Goal: Information Seeking & Learning: Stay updated

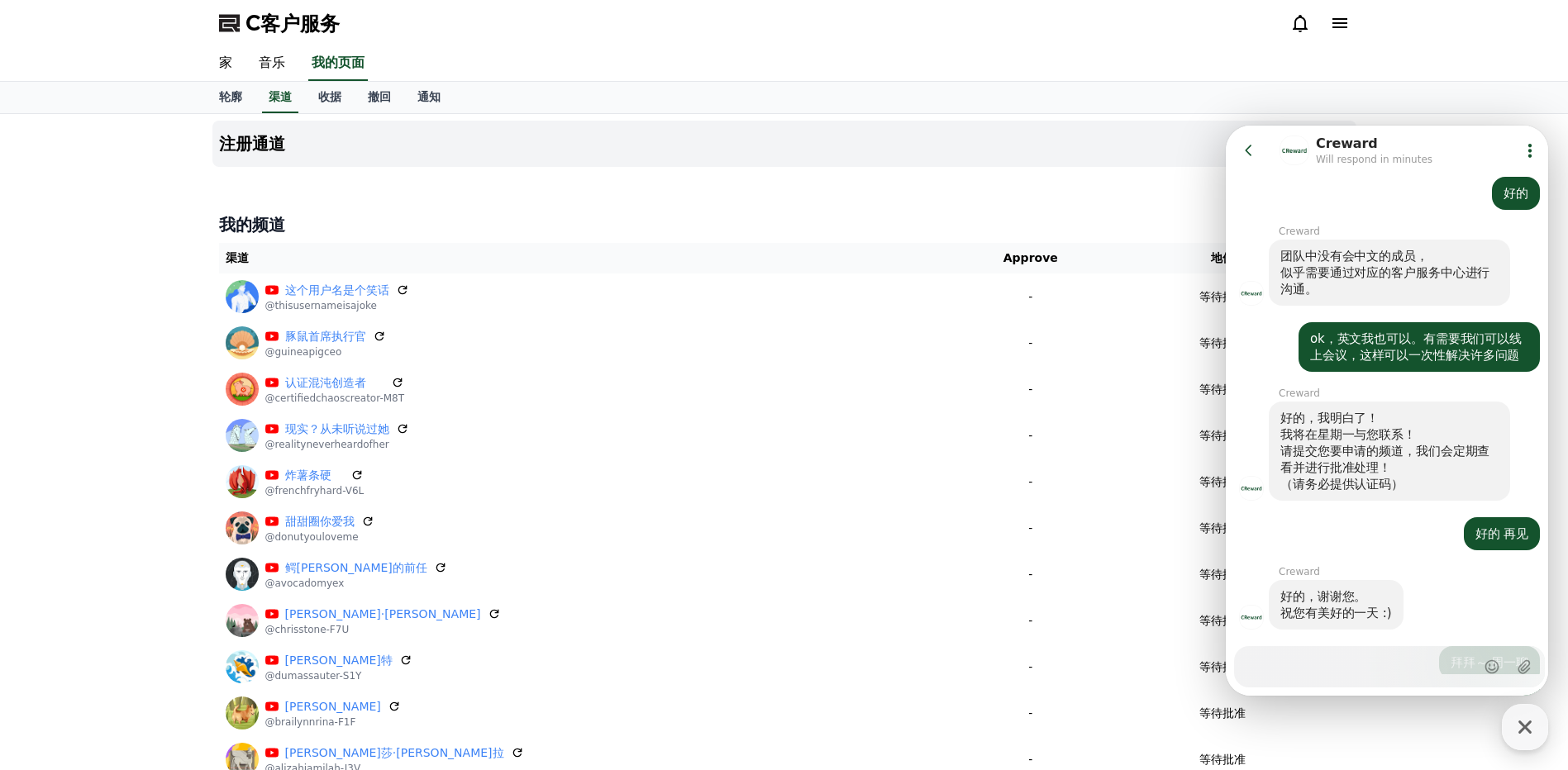
scroll to position [1893, 0]
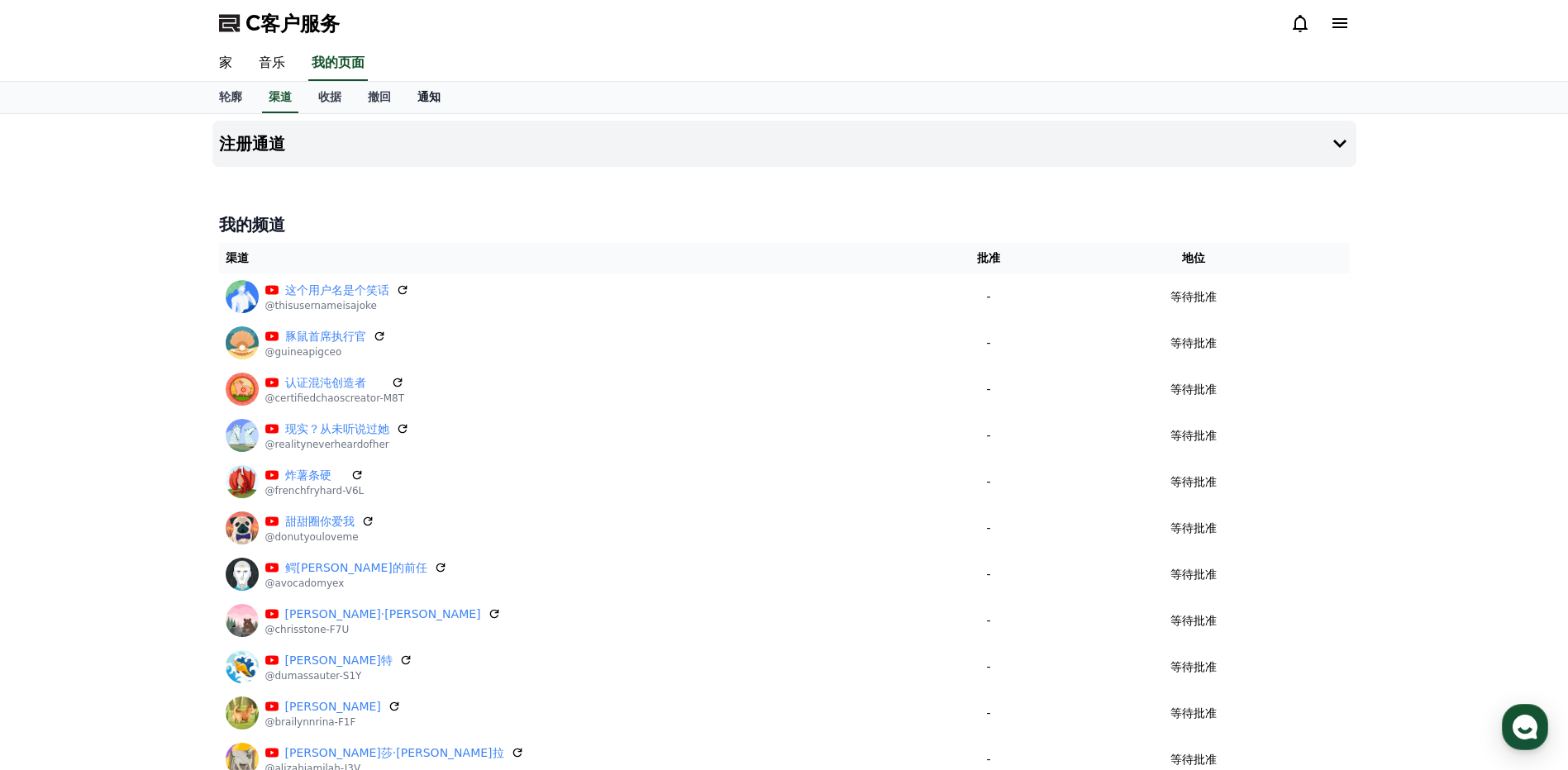
click at [436, 106] on link "通知" at bounding box center [429, 97] width 50 height 32
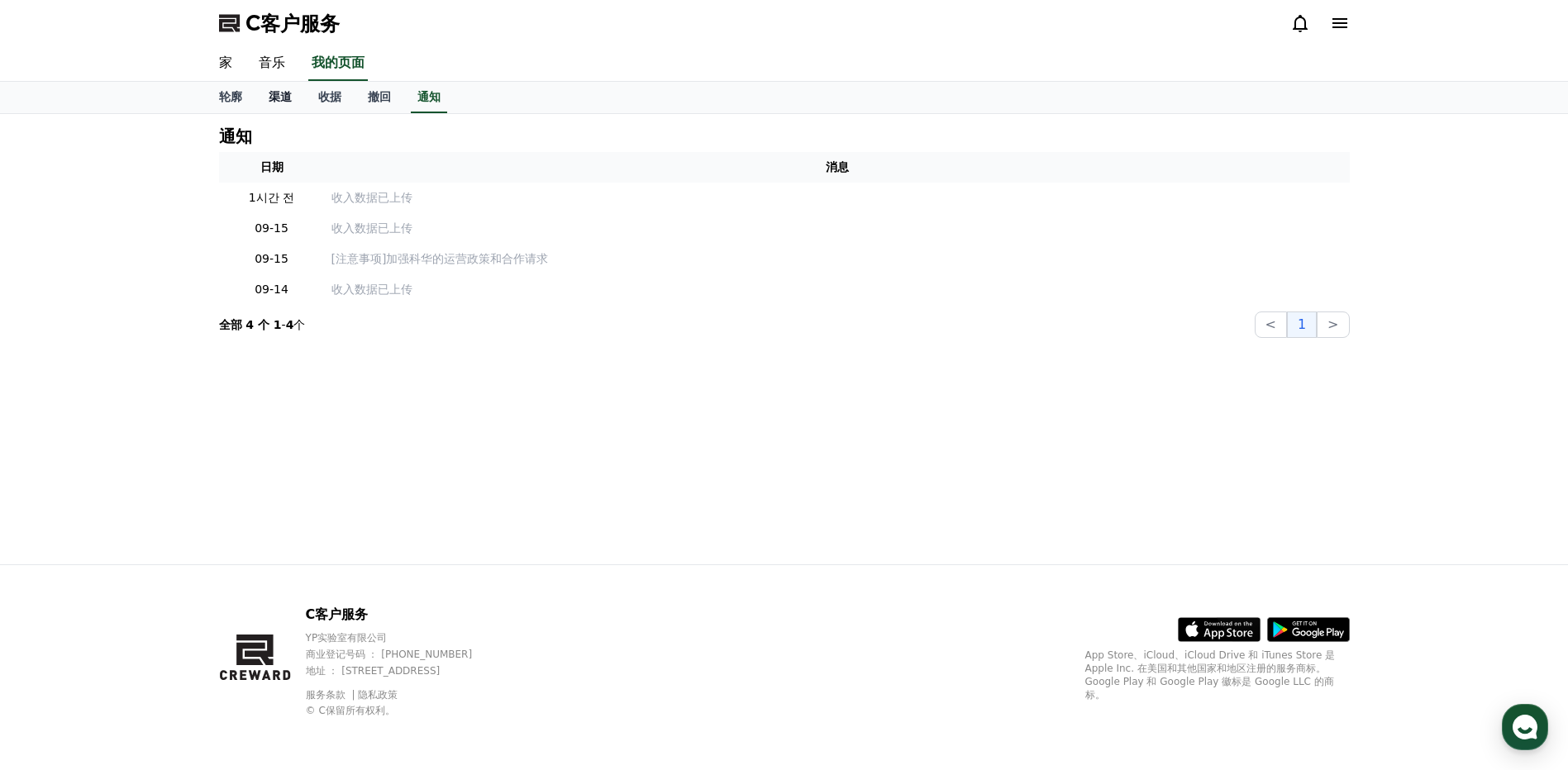
click at [287, 101] on font "渠道" at bounding box center [280, 96] width 24 height 14
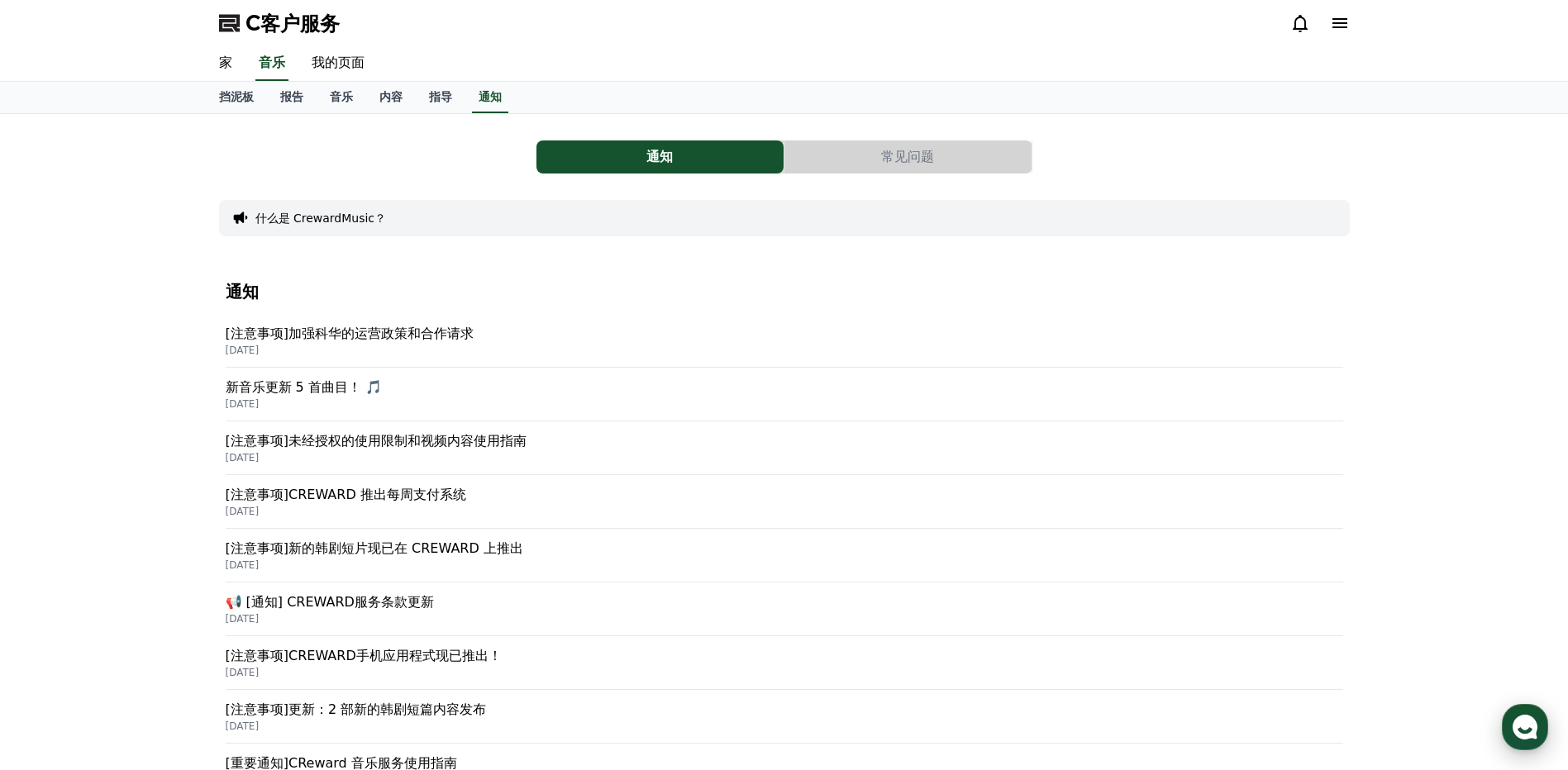
click at [1524, 716] on icon "button" at bounding box center [1524, 727] width 30 height 30
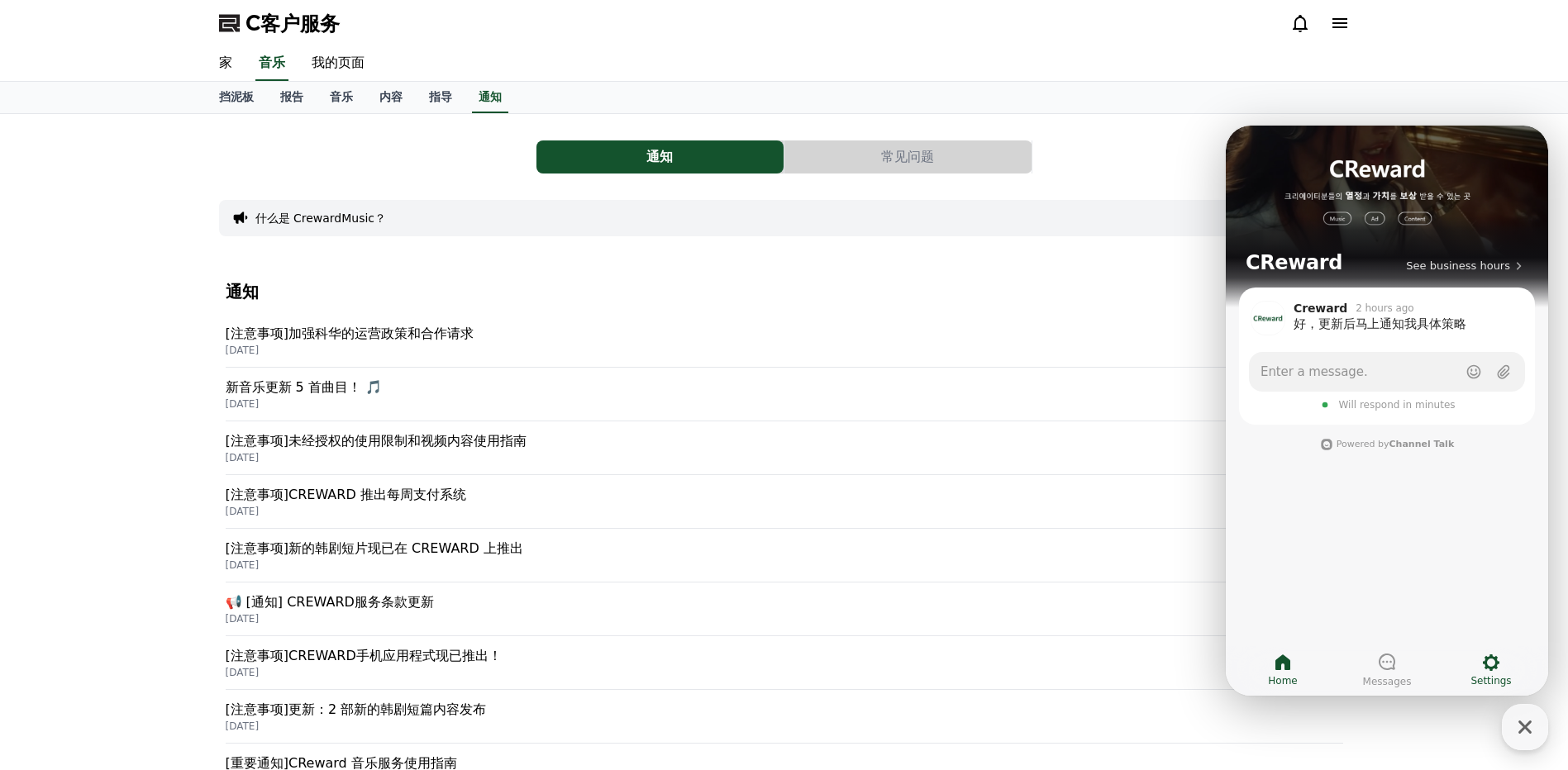
click at [1491, 663] on icon at bounding box center [1491, 663] width 20 height 20
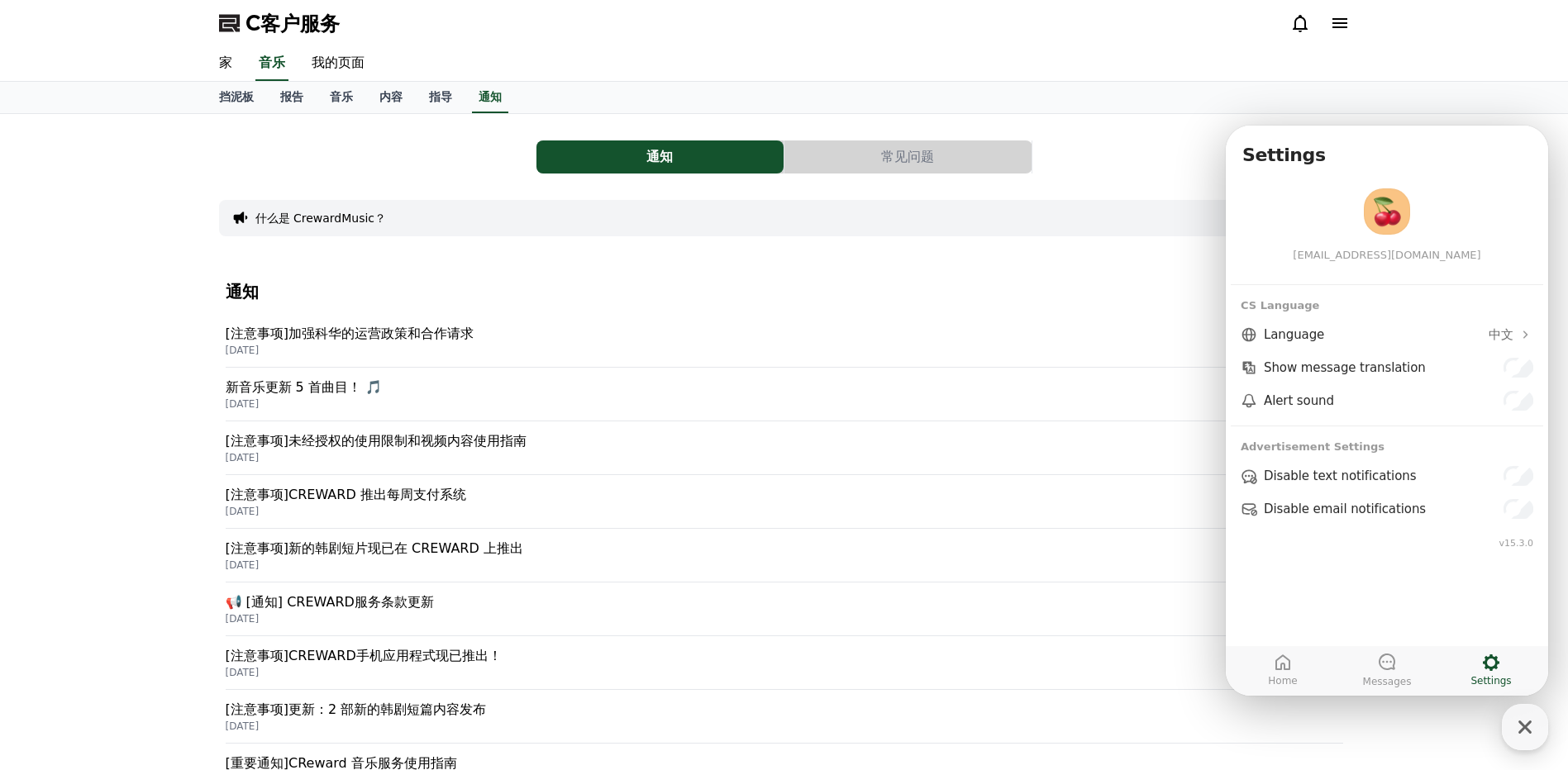
click at [1514, 331] on button "中文" at bounding box center [1510, 335] width 44 height 20
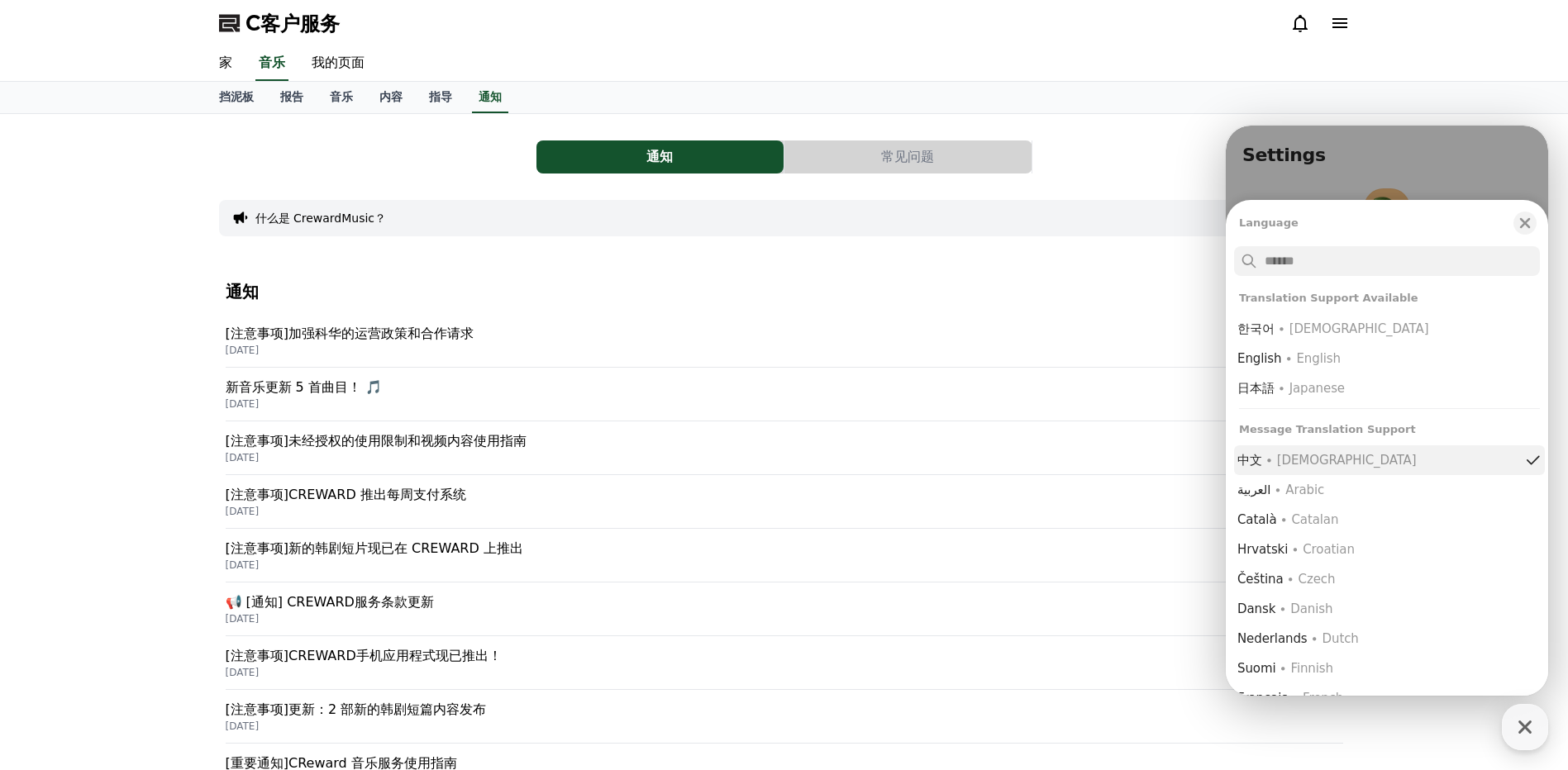
click at [1378, 469] on button "中文 ∙ Chinese" at bounding box center [1389, 460] width 311 height 30
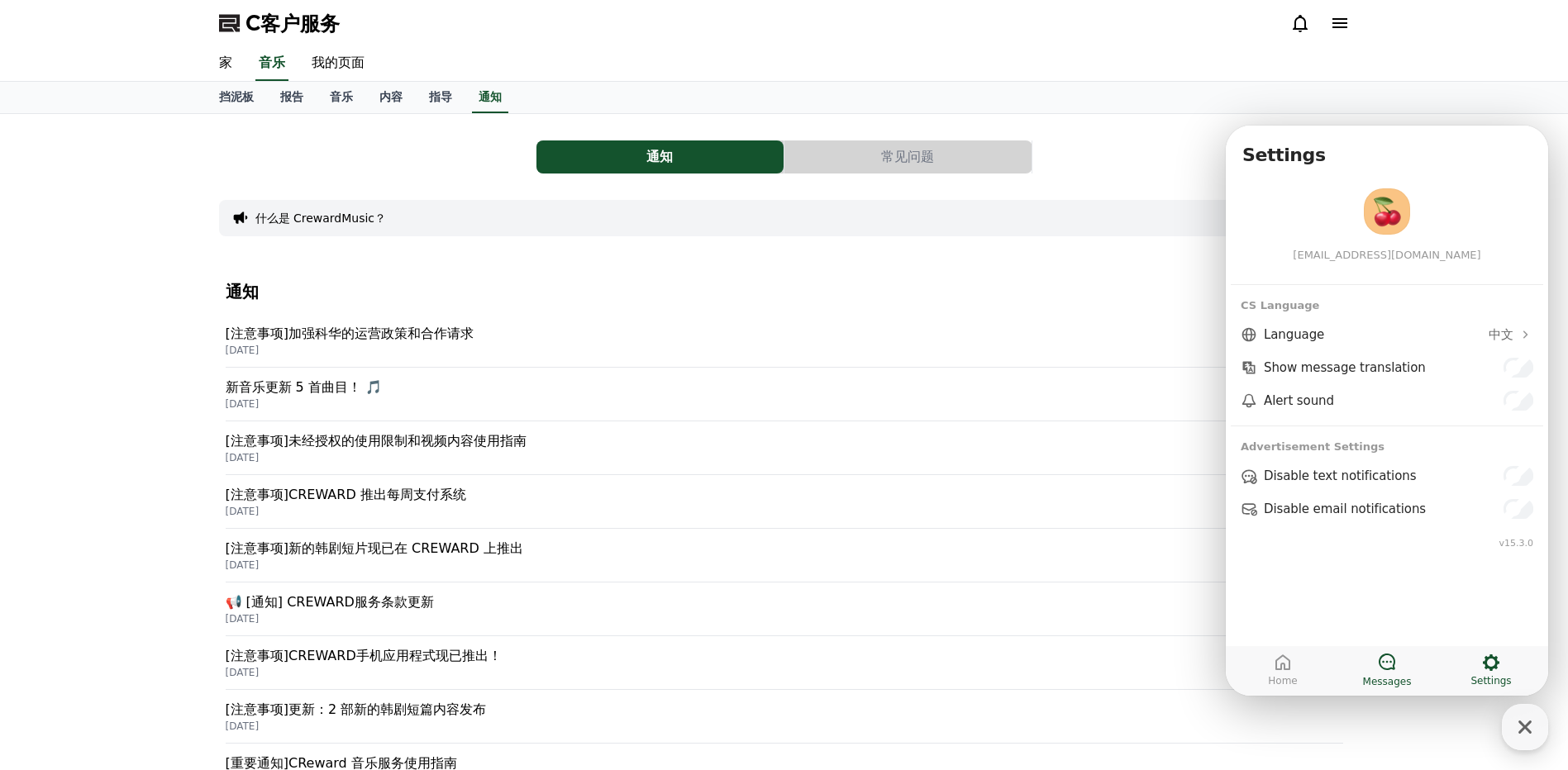
click at [1380, 658] on icon at bounding box center [1387, 662] width 16 height 16
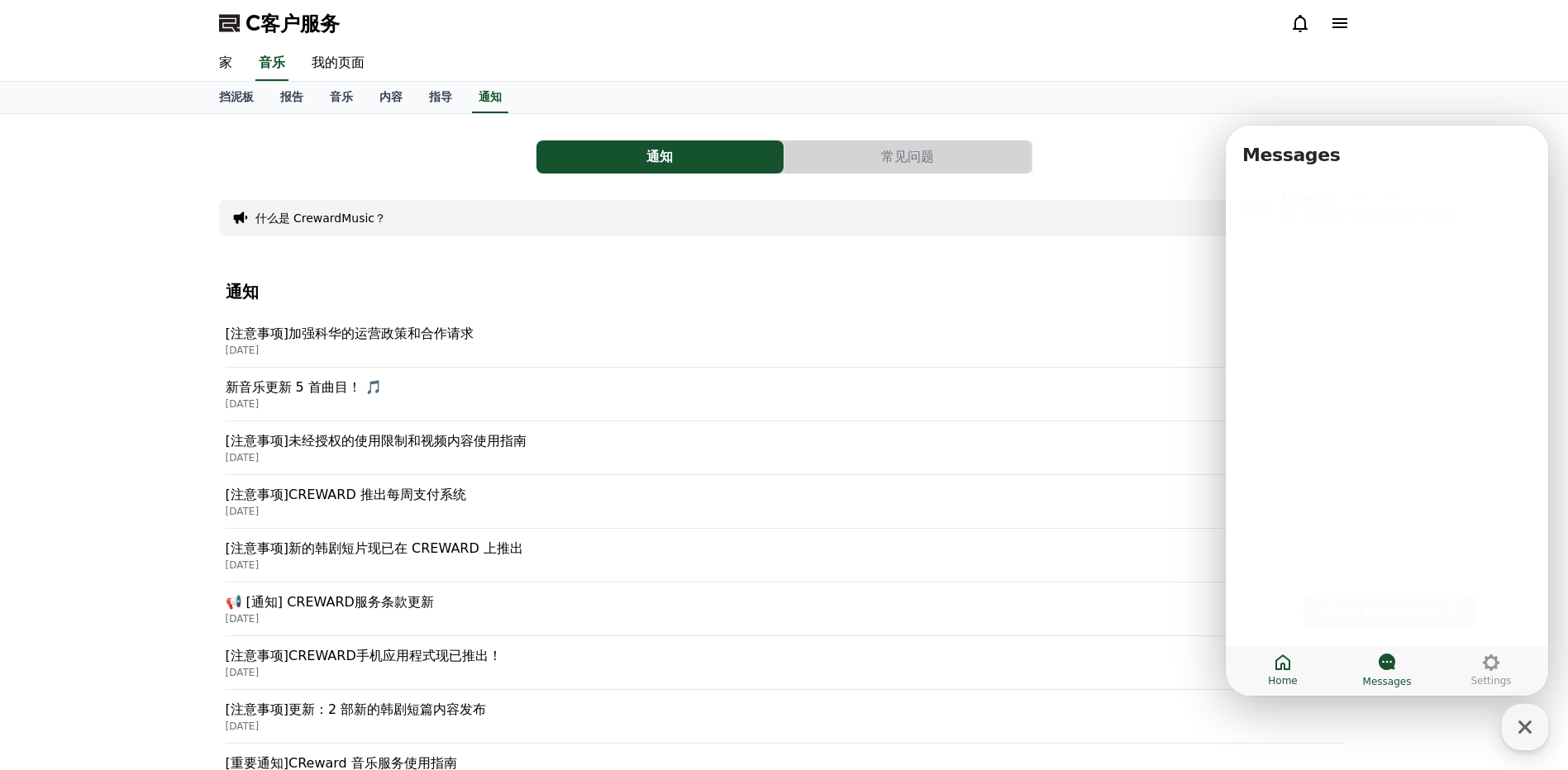
click at [1290, 666] on icon at bounding box center [1282, 662] width 15 height 15
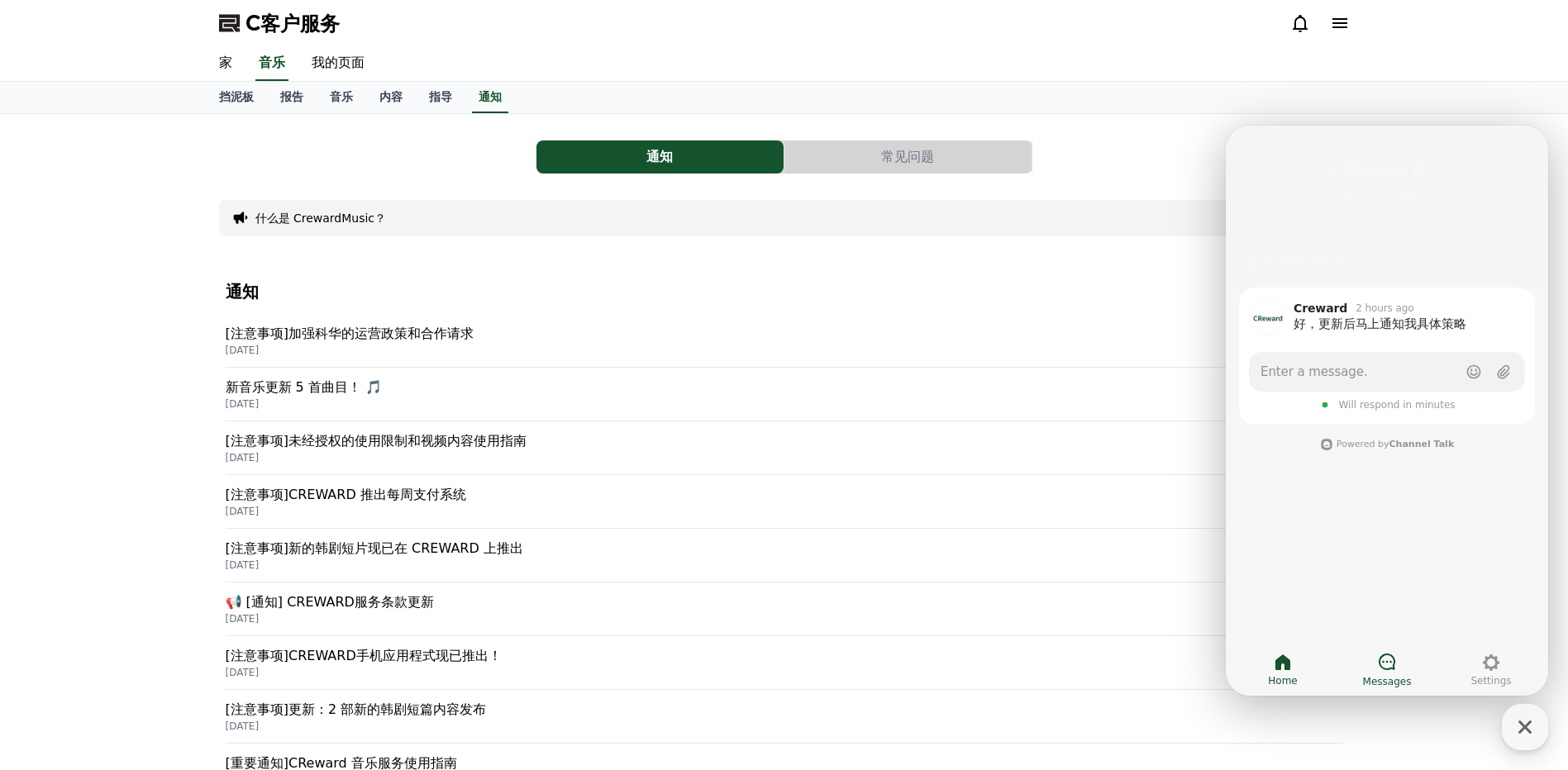
click at [1480, 263] on span "See business hours" at bounding box center [1457, 266] width 104 height 15
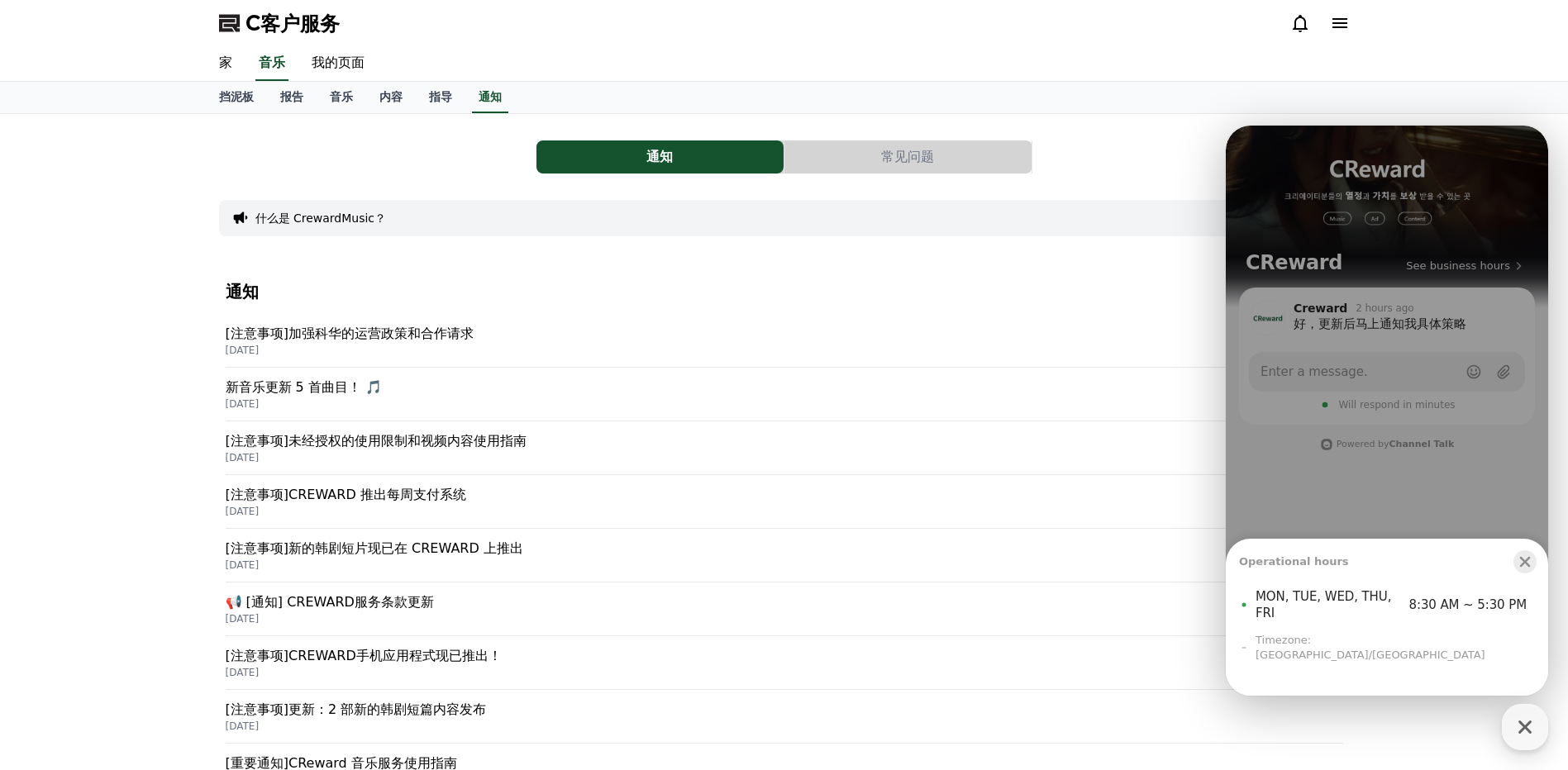
click at [1524, 568] on icon "button" at bounding box center [1525, 562] width 11 height 11
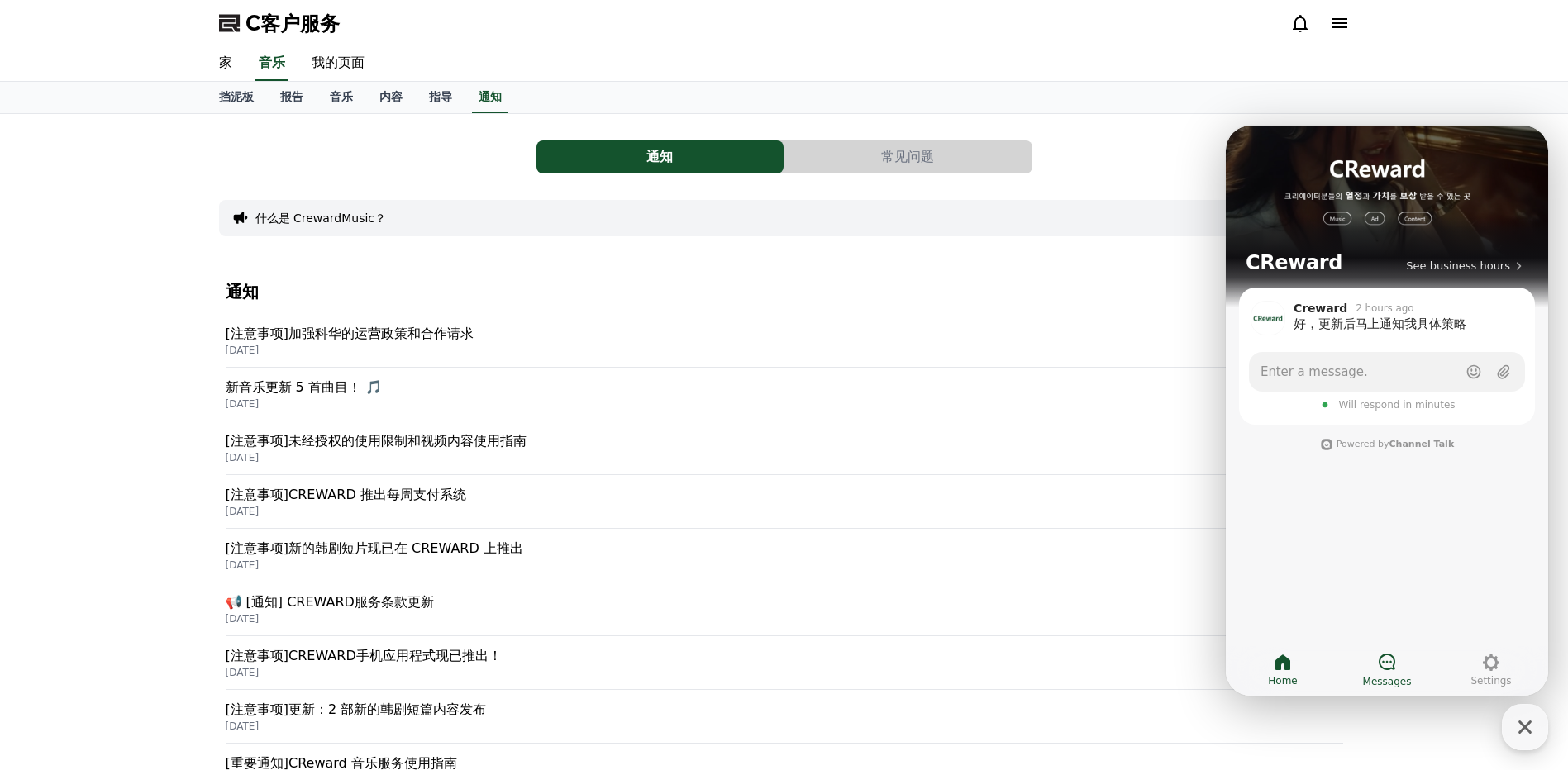
click at [1438, 26] on div "C客户服务" at bounding box center [784, 23] width 1568 height 46
click at [1524, 724] on icon "button" at bounding box center [1524, 727] width 30 height 30
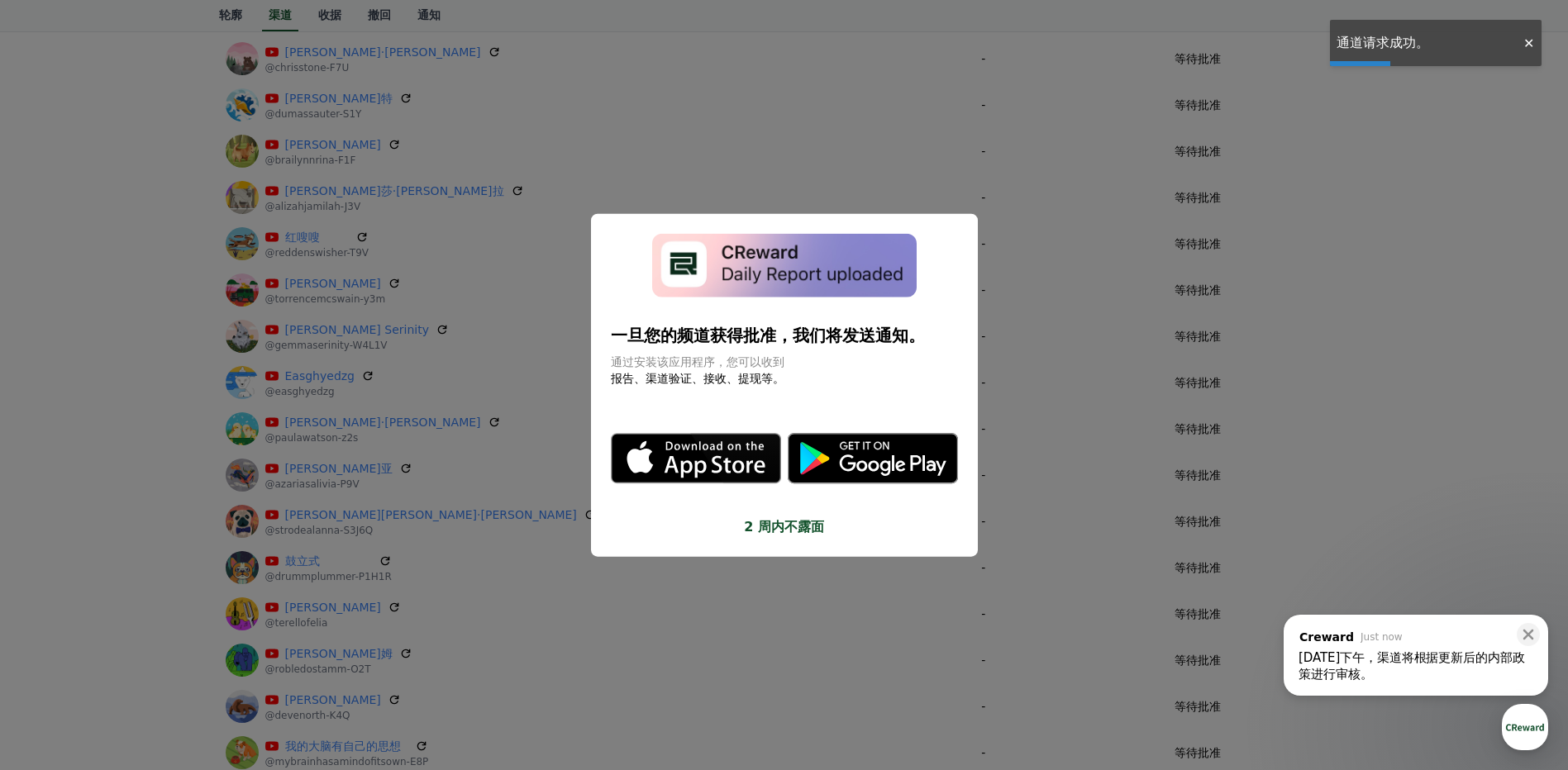
scroll to position [331, 0]
click at [1084, 285] on button "关闭模态" at bounding box center [784, 385] width 1568 height 770
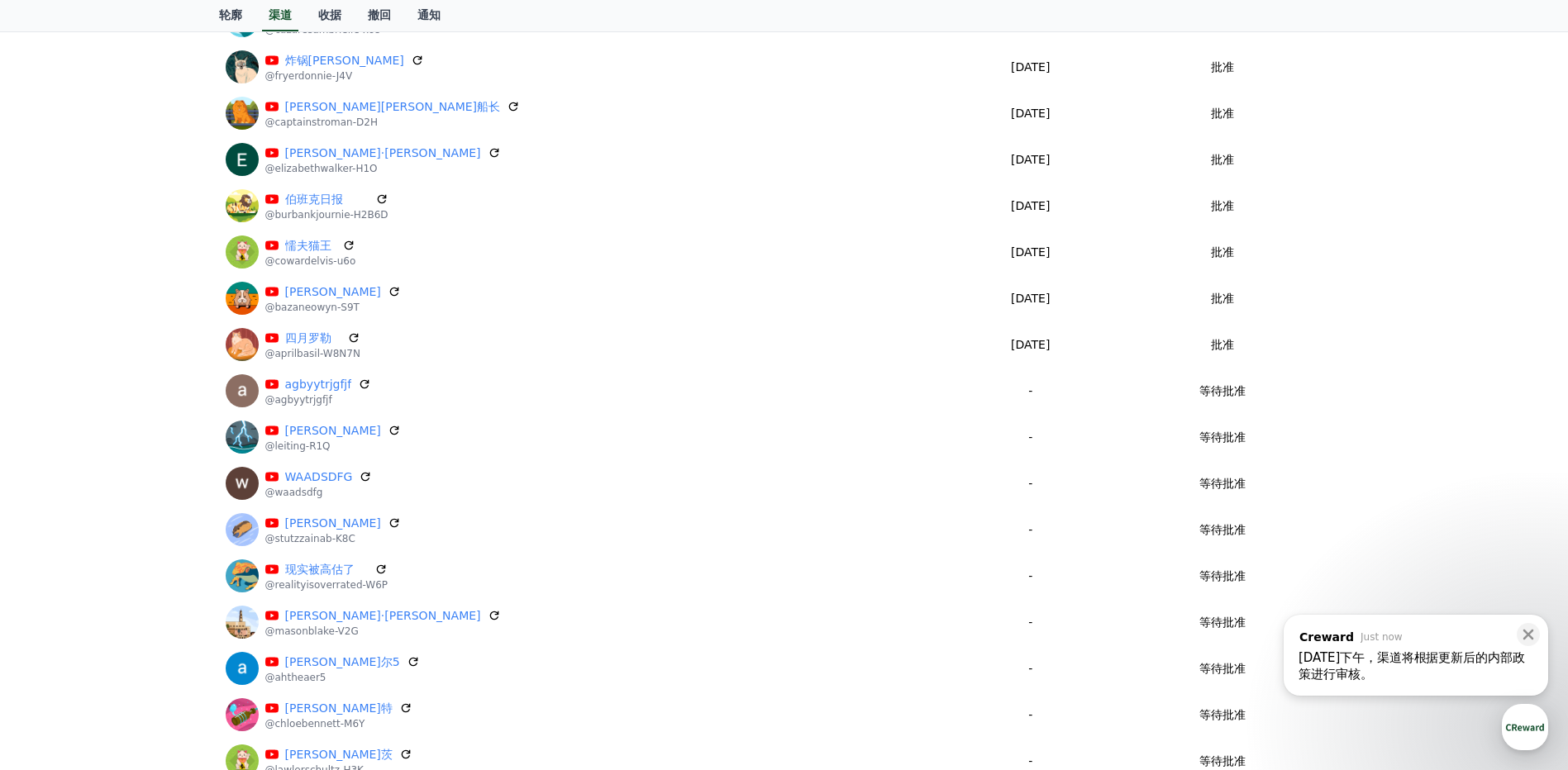
scroll to position [2397, 0]
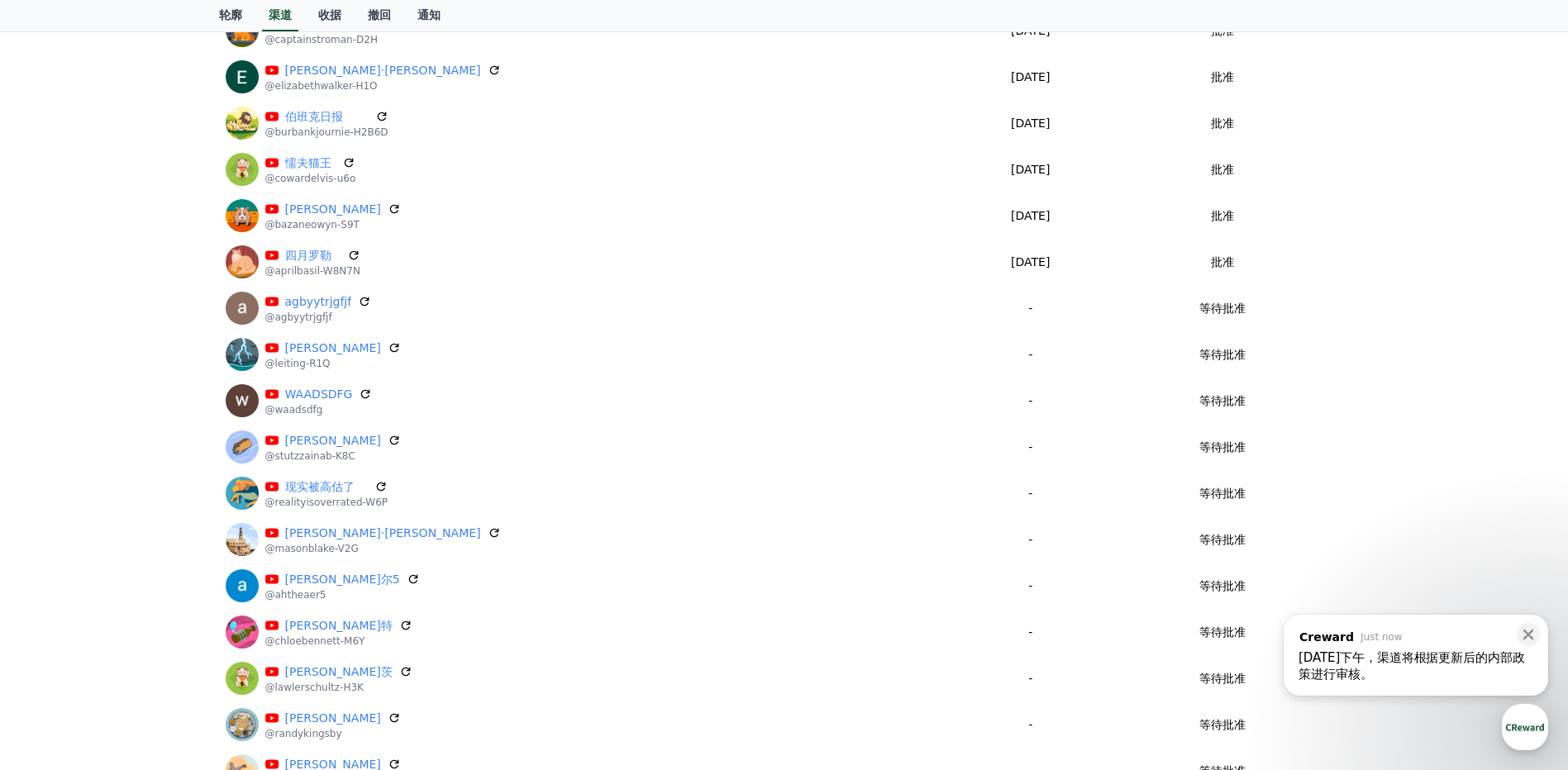
click at [1427, 678] on div "[DATE]下午，渠道将根据更新后的内部政策进行审核。" at bounding box center [1416, 666] width 235 height 33
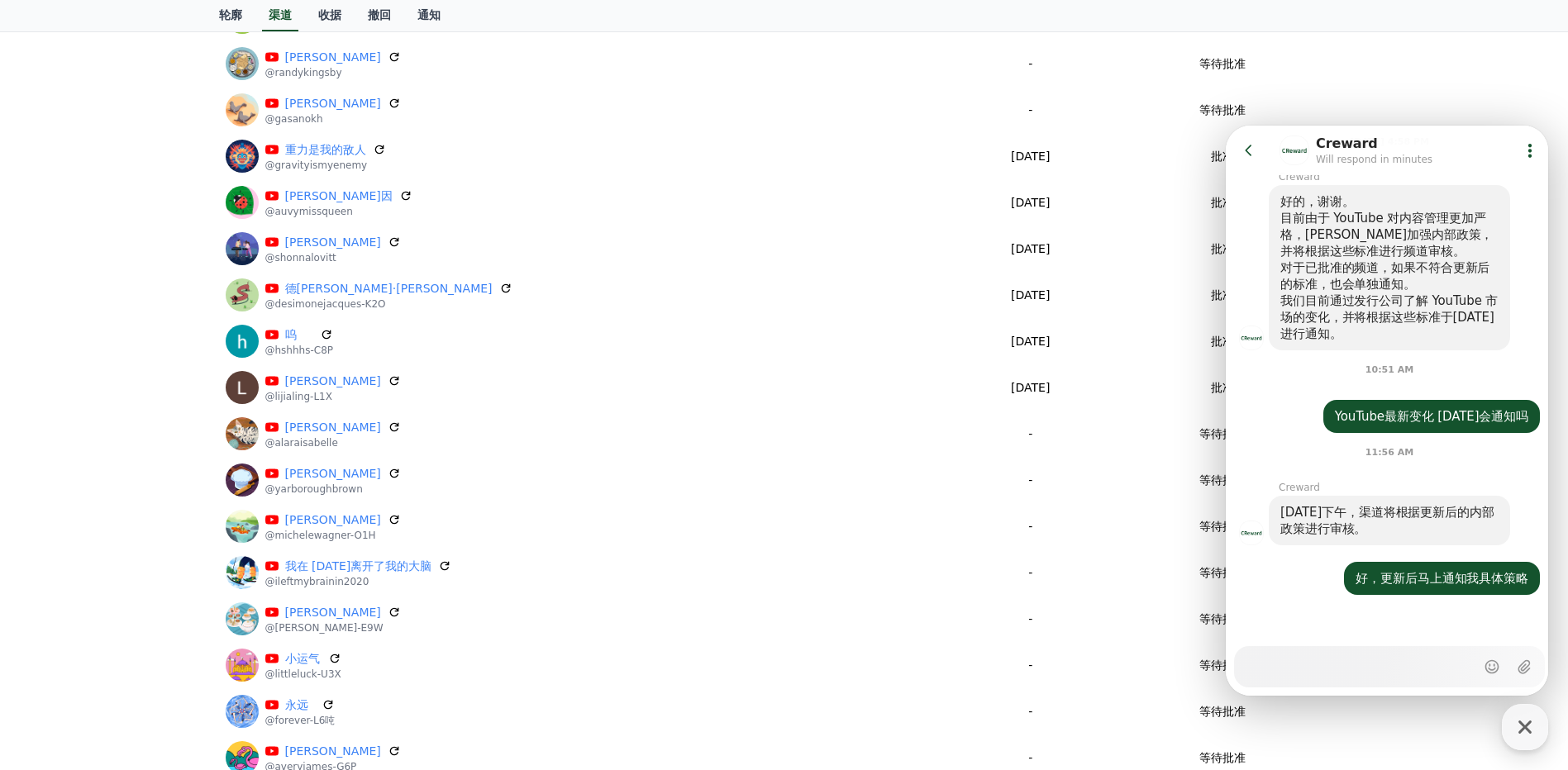
scroll to position [3141, 0]
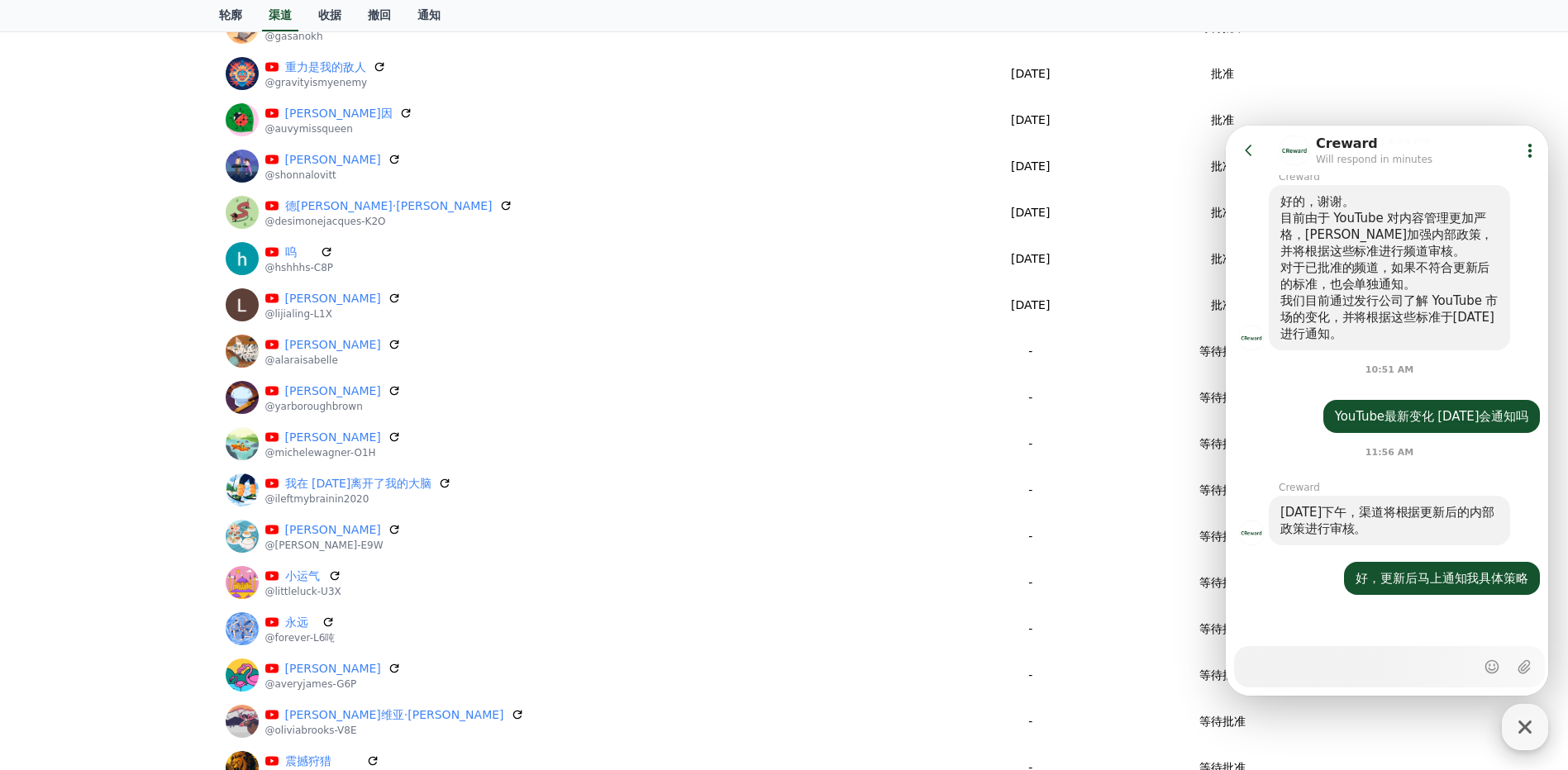
click at [1532, 728] on icon "button" at bounding box center [1524, 727] width 30 height 30
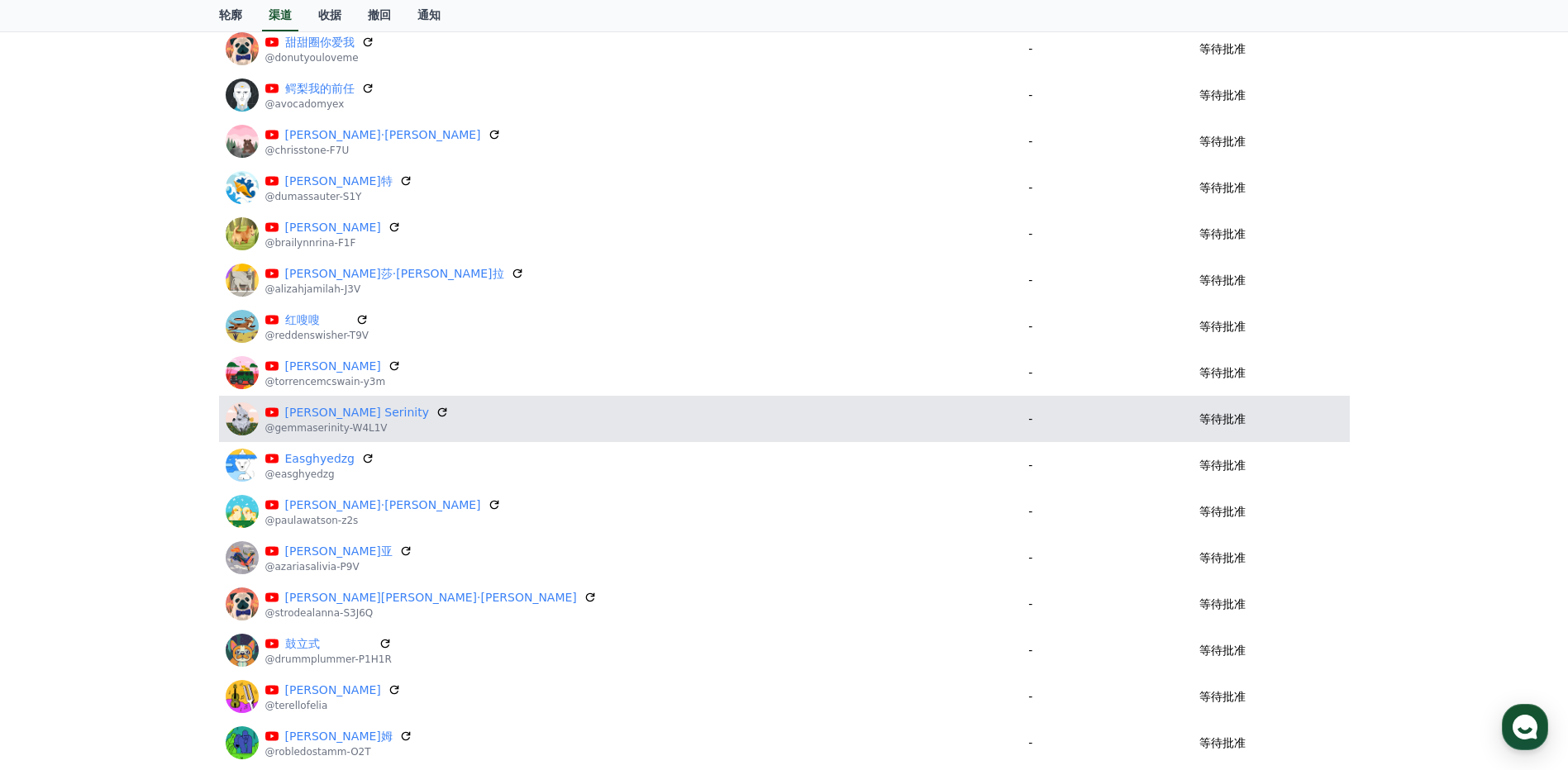
scroll to position [0, 0]
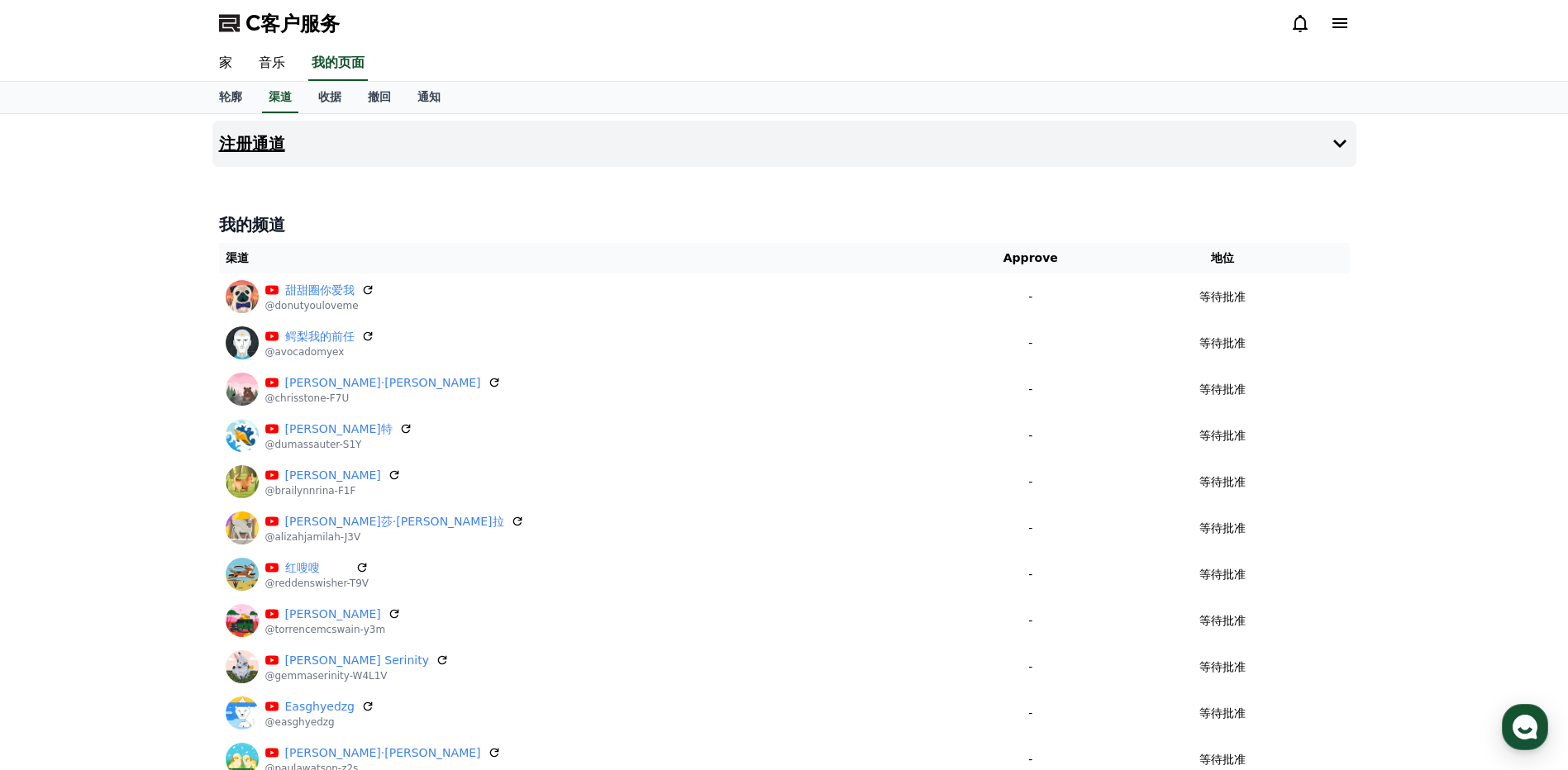
click at [1336, 152] on icon at bounding box center [1339, 144] width 20 height 20
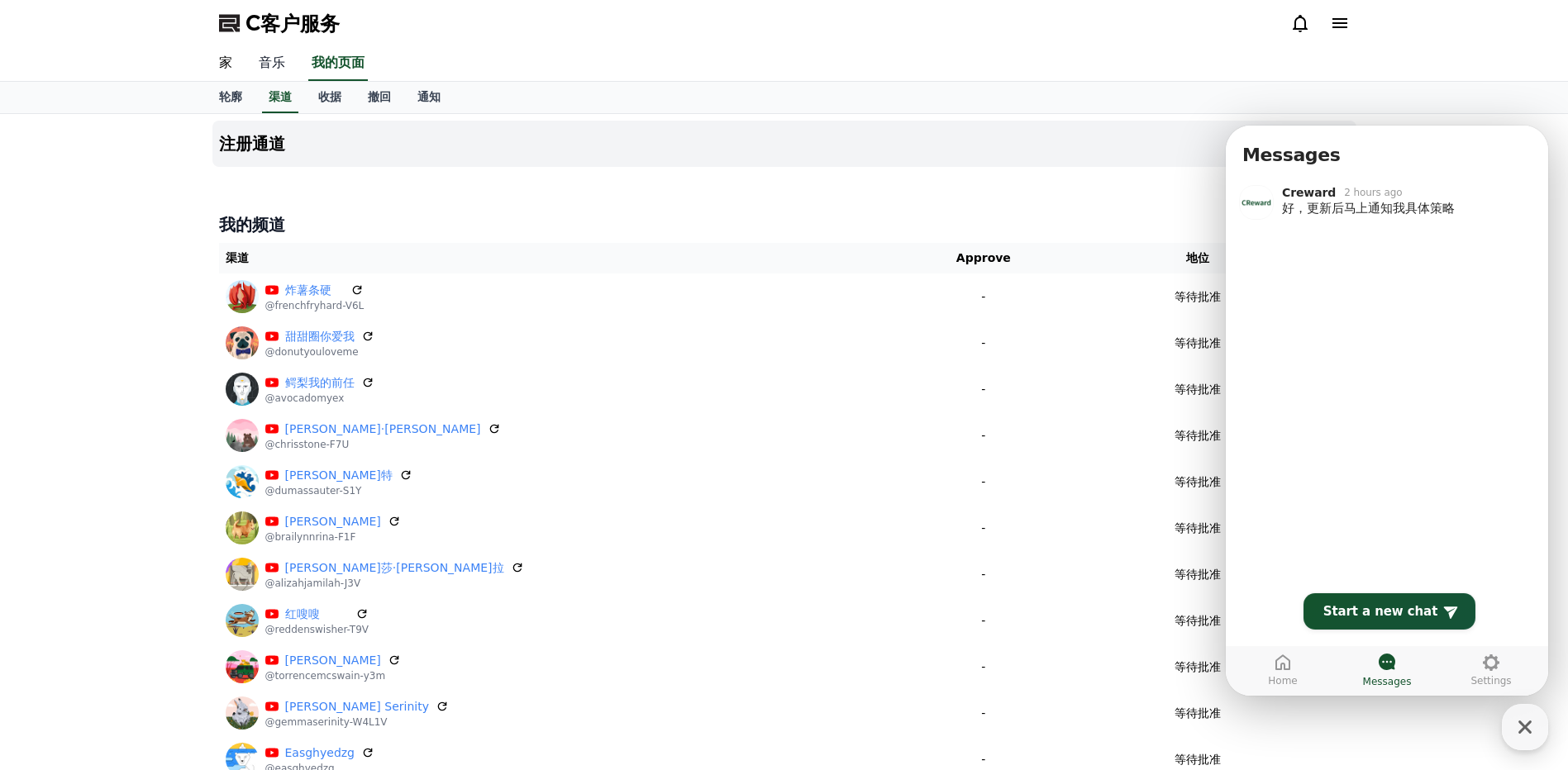
click at [278, 70] on link "音乐" at bounding box center [272, 63] width 53 height 34
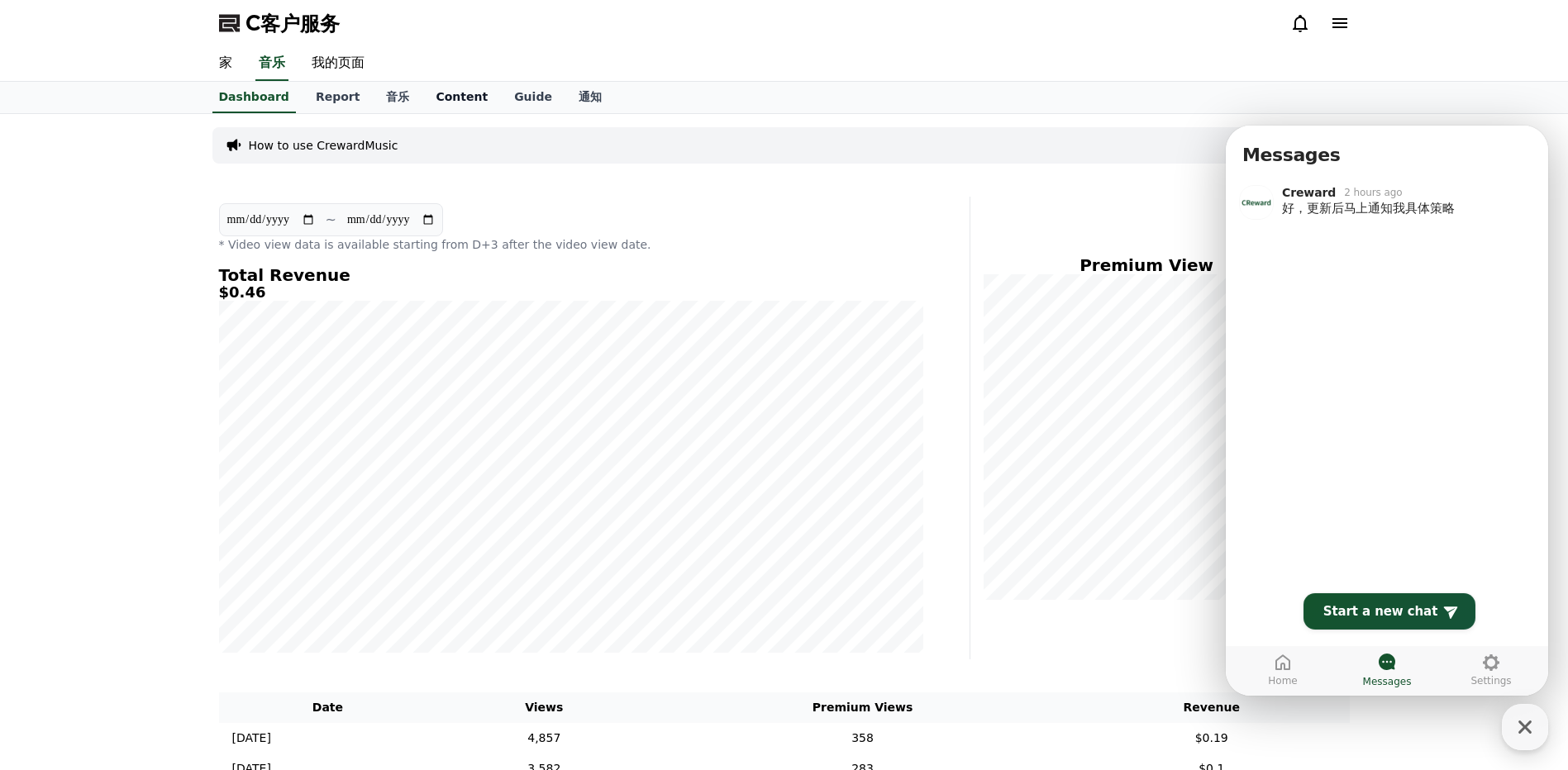
click at [457, 98] on font "Content" at bounding box center [461, 96] width 52 height 14
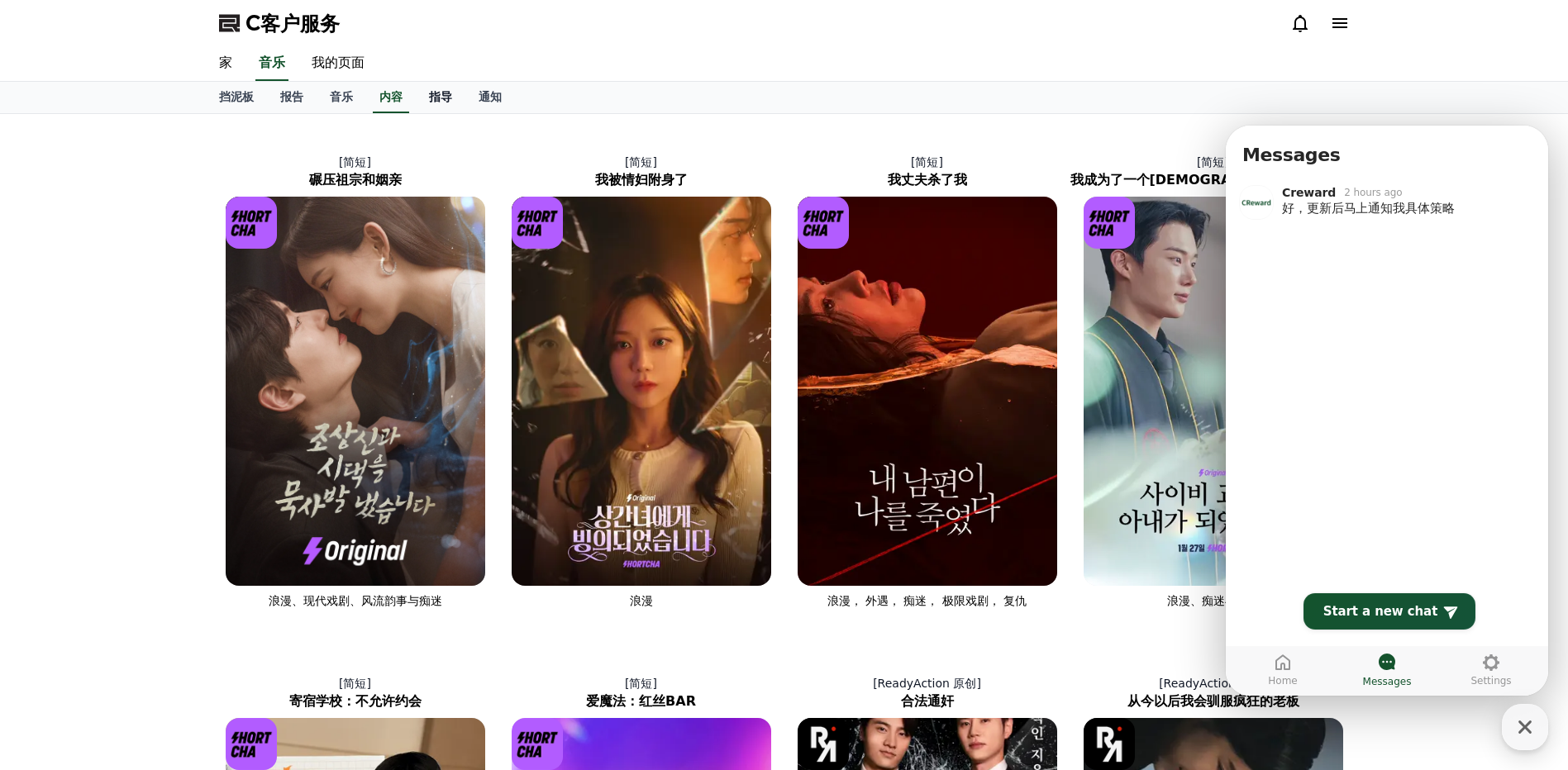
click at [443, 102] on font "指导" at bounding box center [441, 96] width 24 height 14
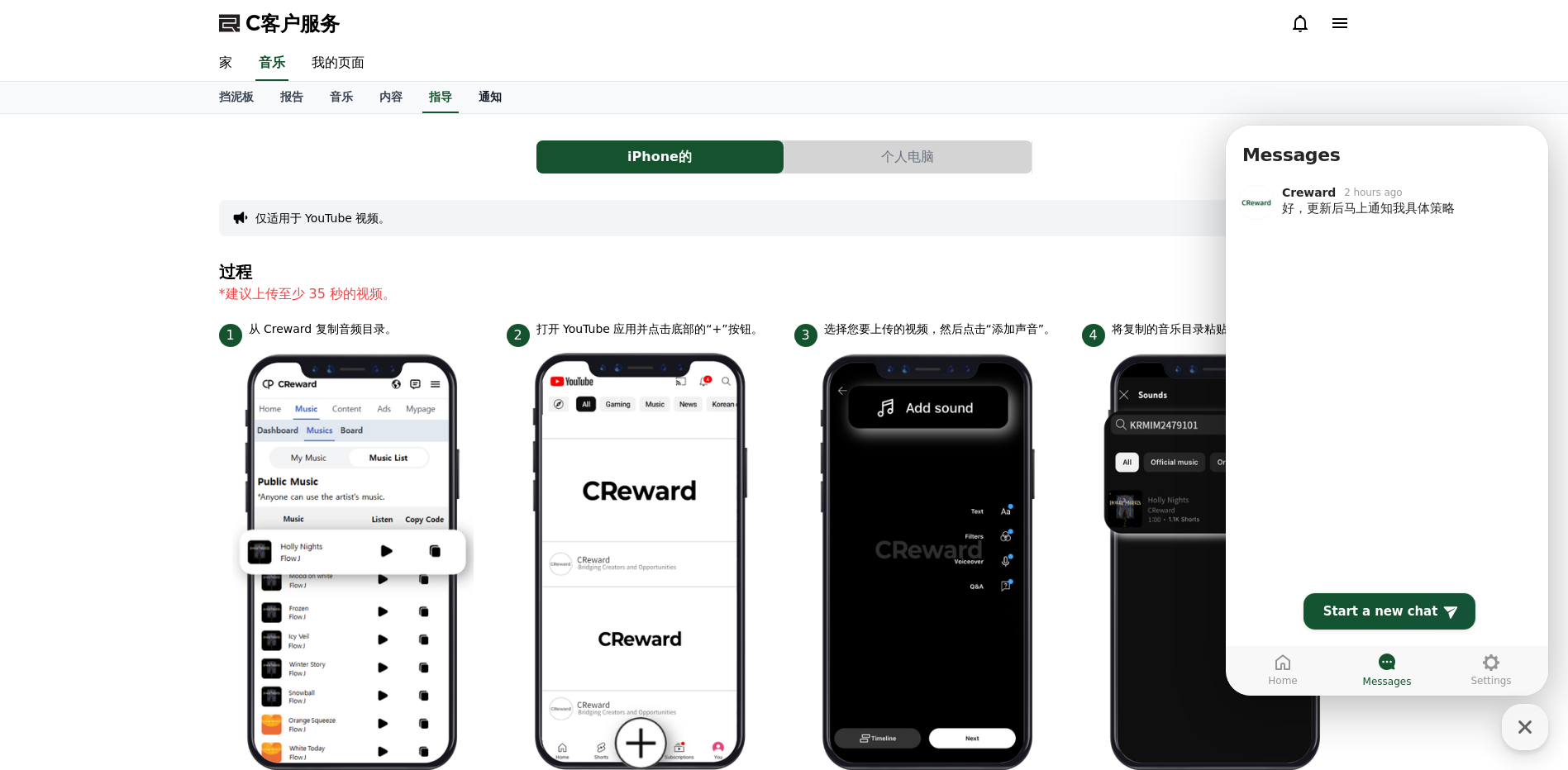
click at [489, 96] on font "通知" at bounding box center [491, 96] width 24 height 14
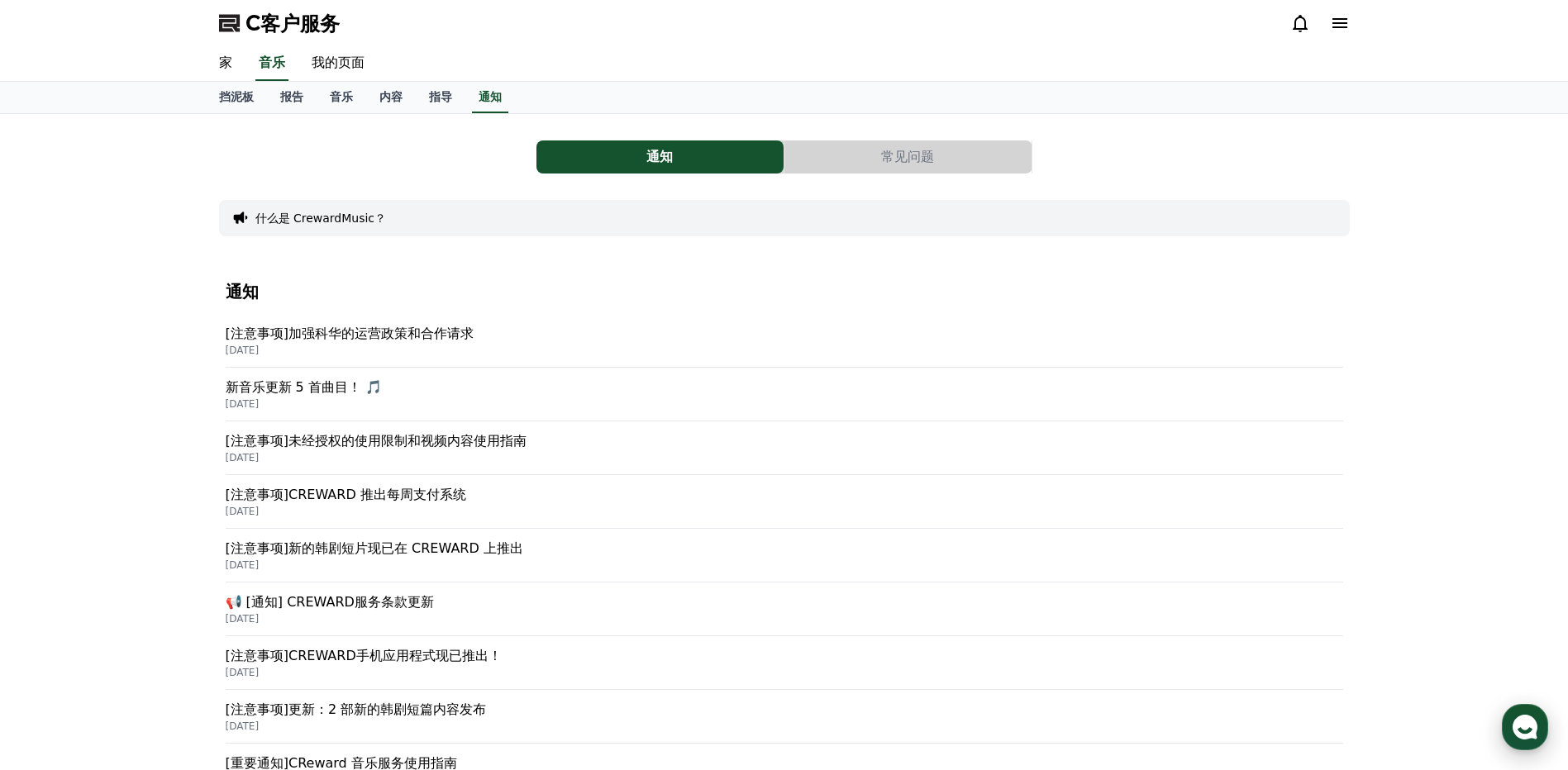
click at [1543, 716] on div "button" at bounding box center [1524, 726] width 46 height 46
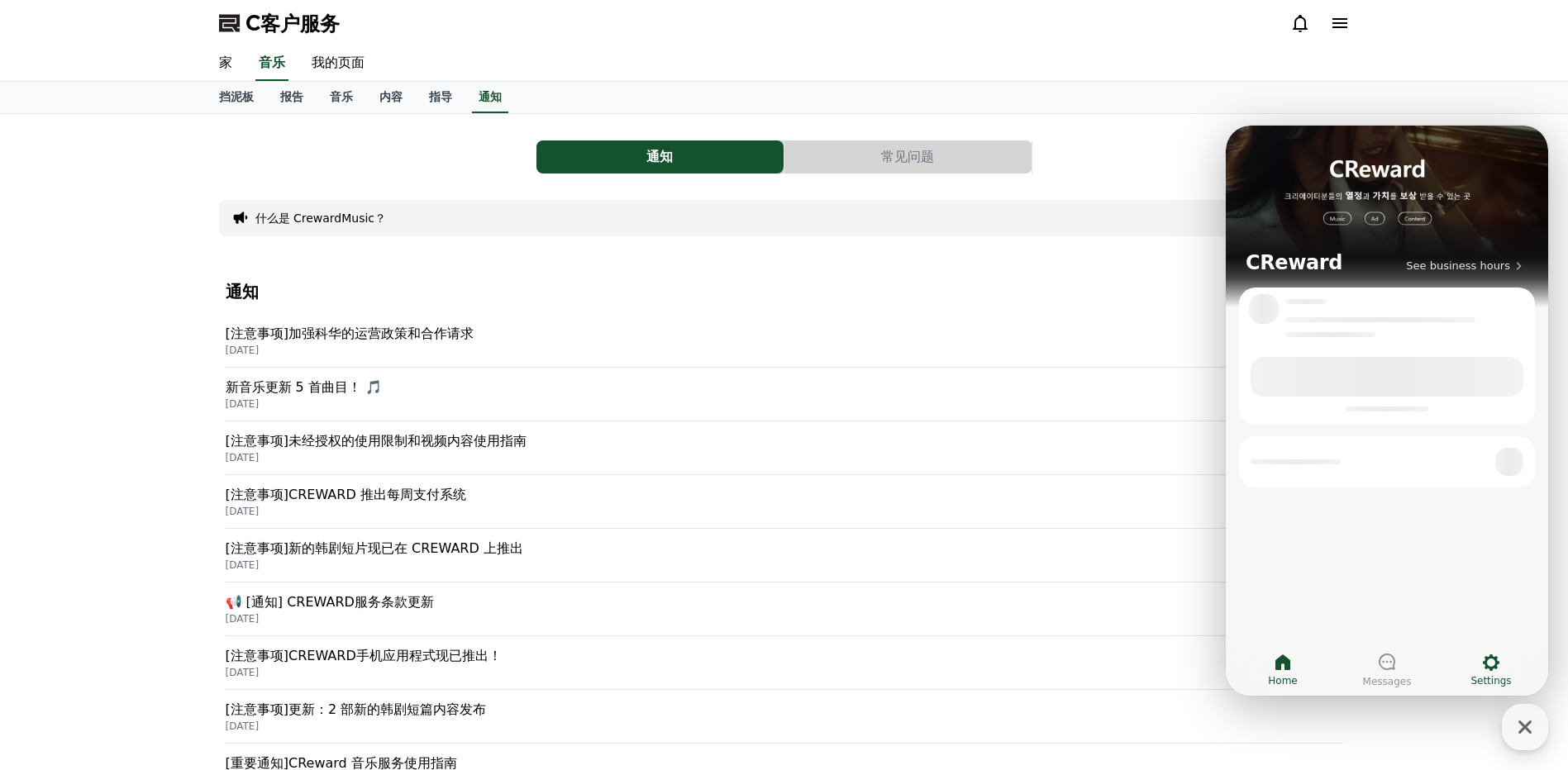
click at [1495, 668] on icon at bounding box center [1491, 663] width 20 height 20
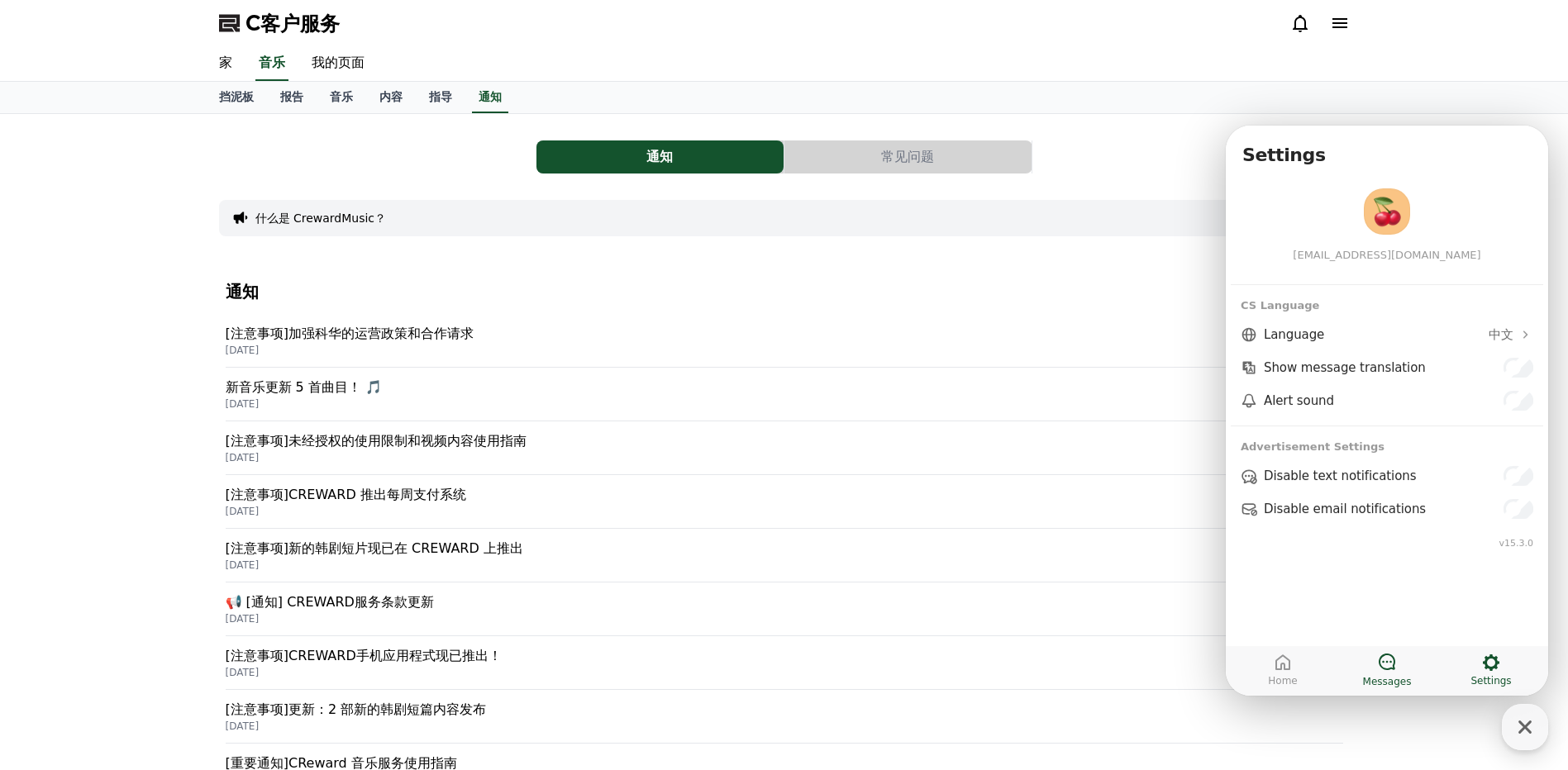
click at [1390, 676] on span "Messages" at bounding box center [1388, 682] width 49 height 14
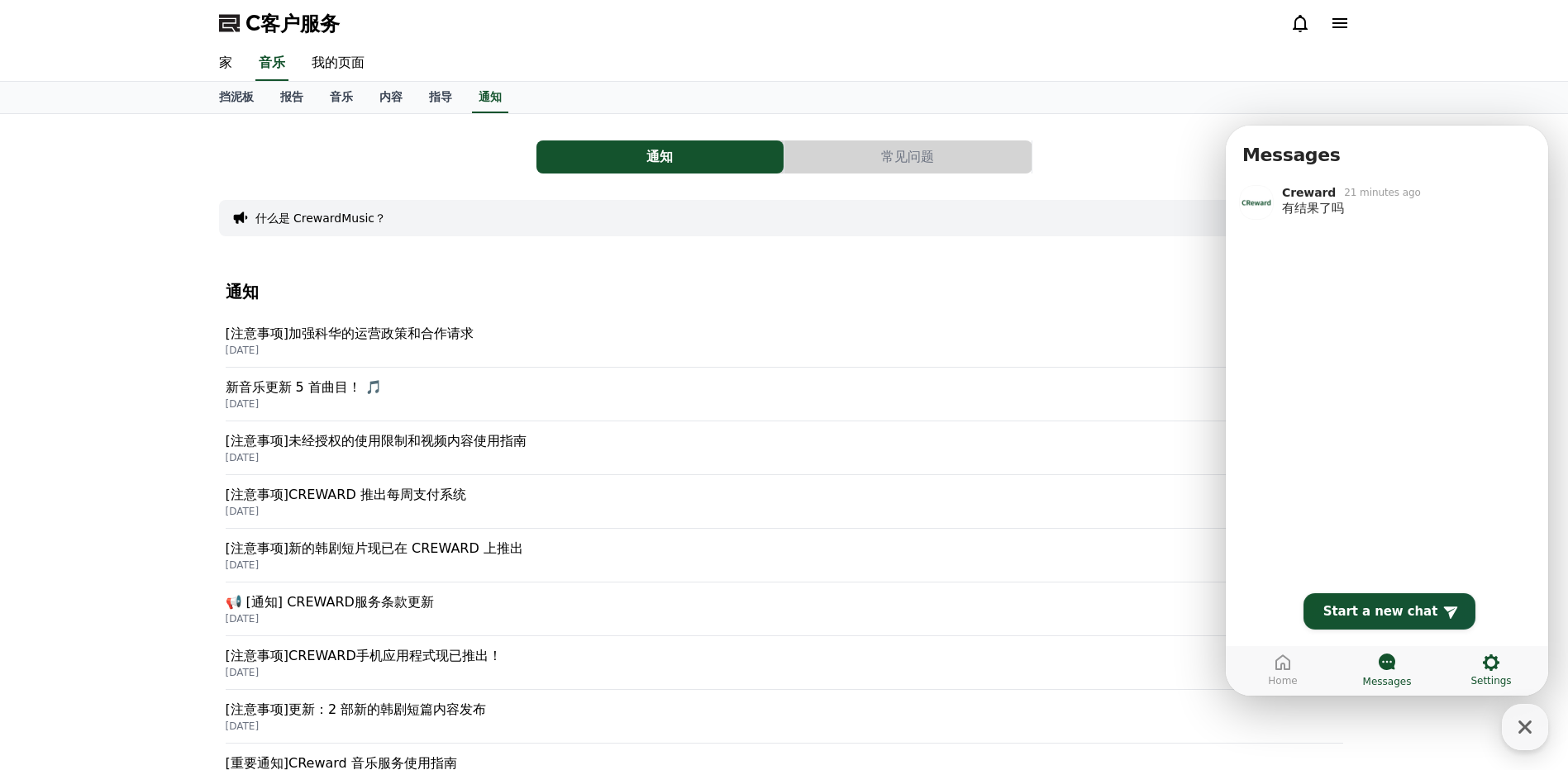
click at [1497, 656] on icon at bounding box center [1491, 663] width 20 height 20
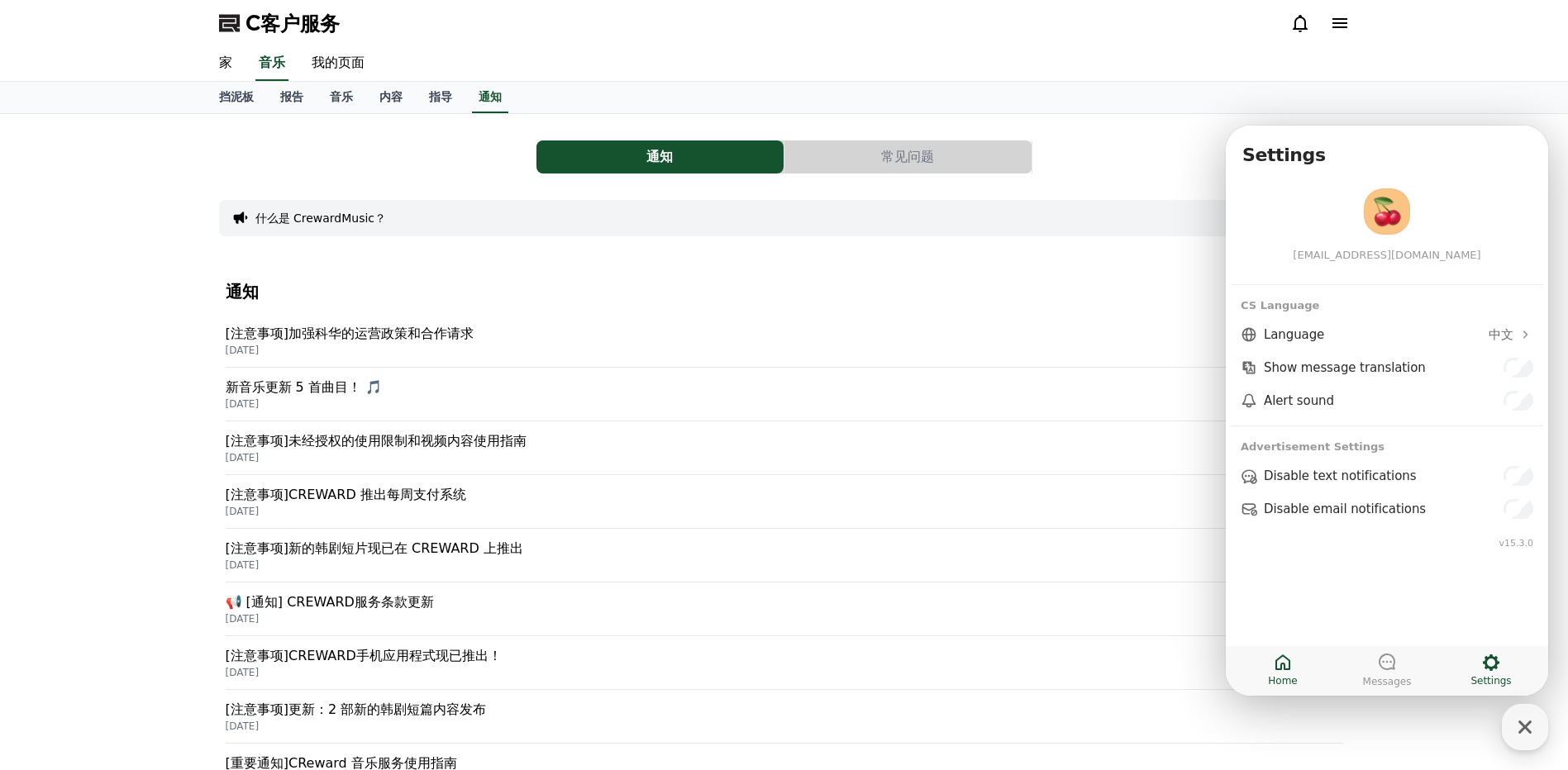
click at [1277, 669] on icon at bounding box center [1282, 662] width 15 height 15
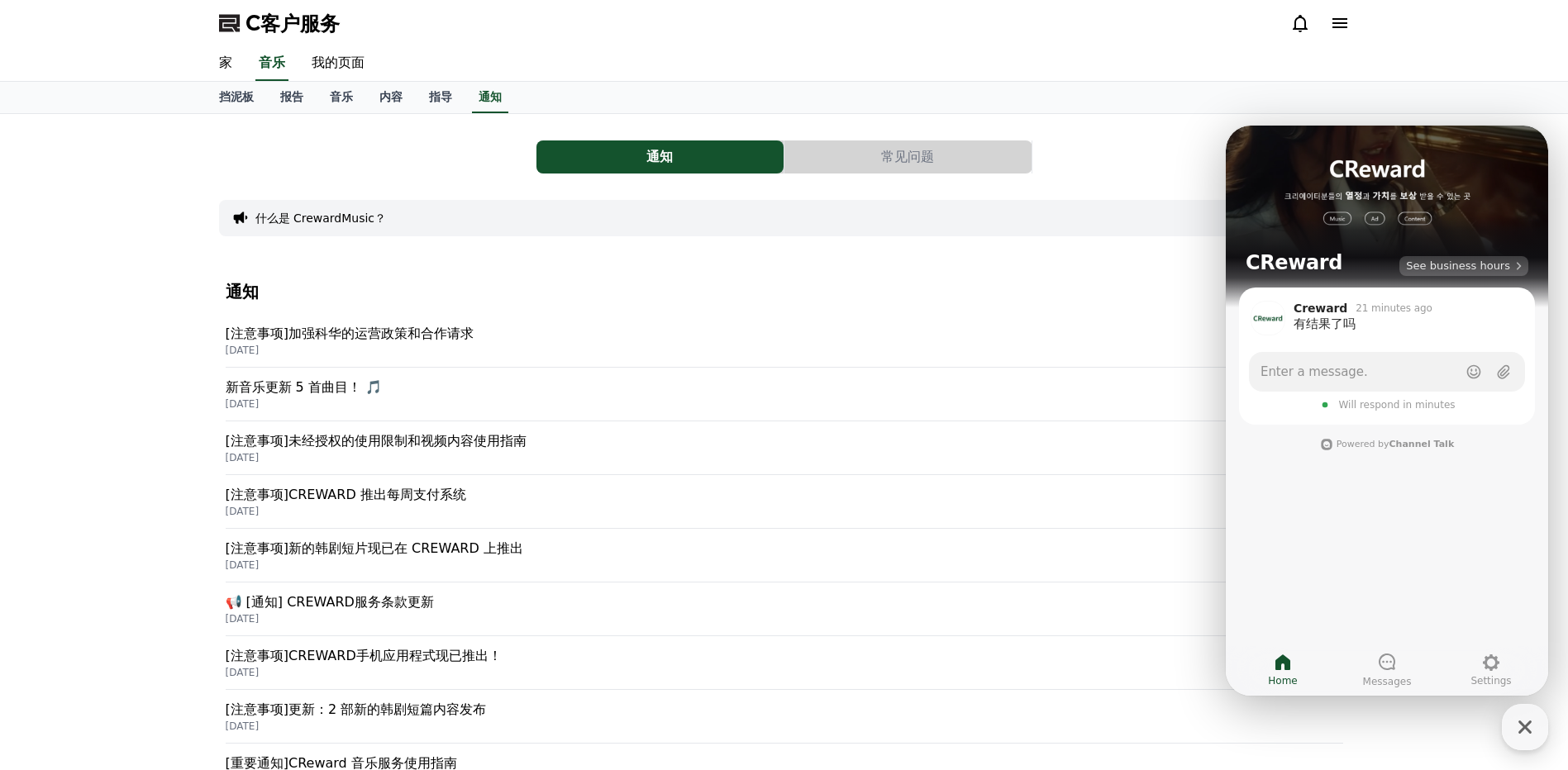
click at [1467, 266] on span "See business hours" at bounding box center [1457, 266] width 104 height 15
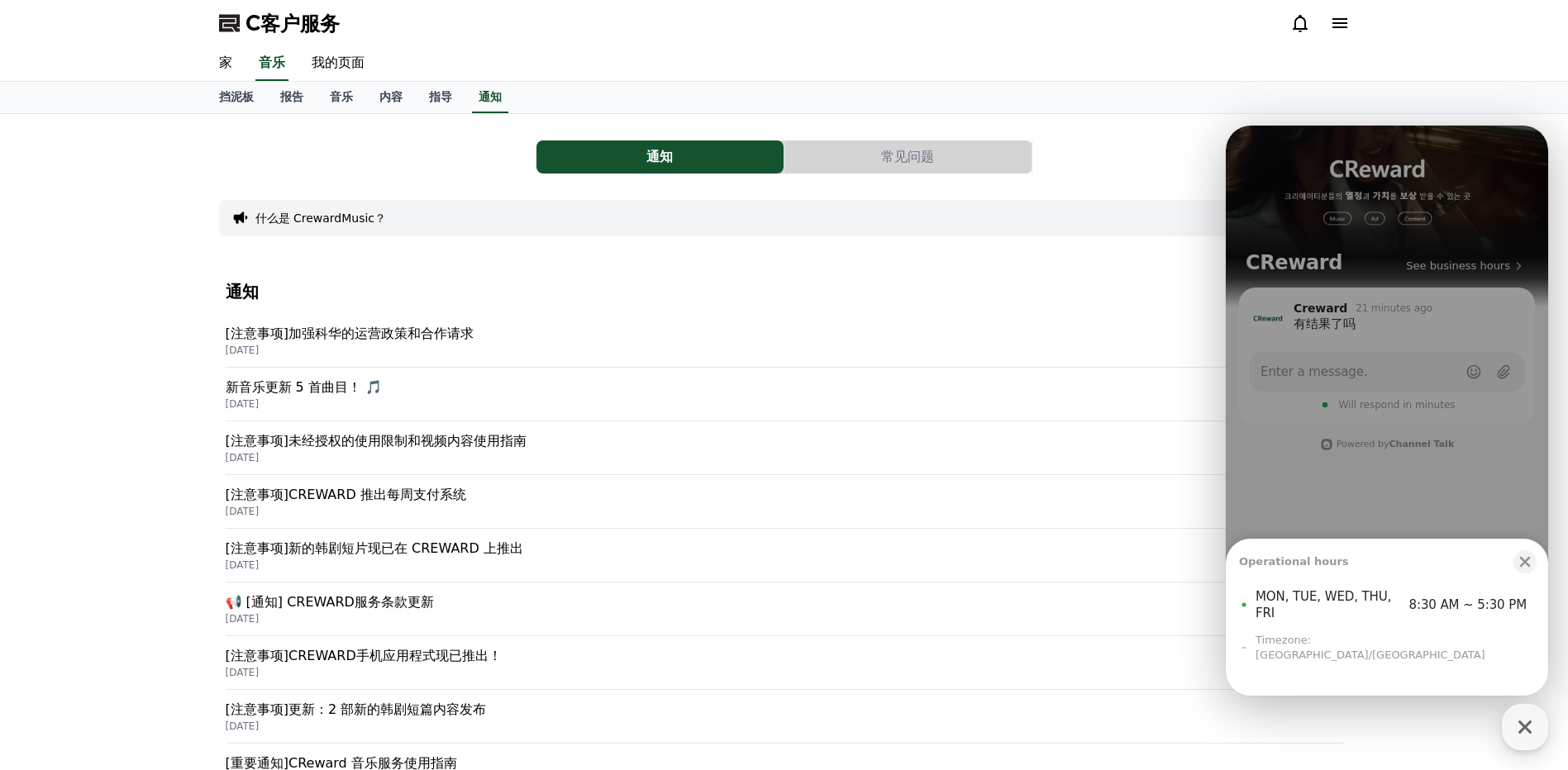
click at [1299, 658] on div "Timezone: Asia/Seoul" at bounding box center [1387, 648] width 296 height 30
click at [1515, 573] on div "button" at bounding box center [1525, 562] width 24 height 24
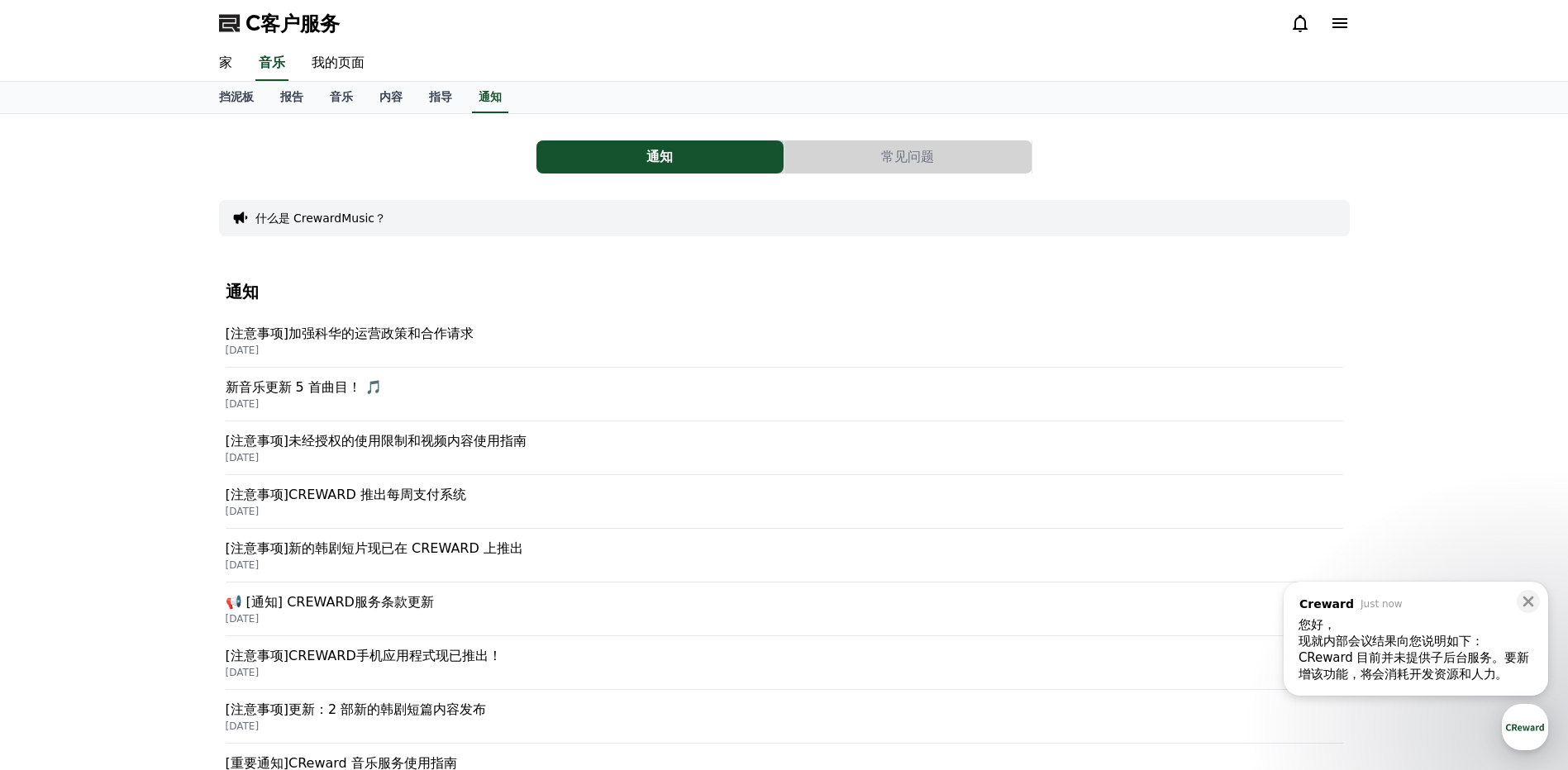
click at [1451, 660] on div "CReward 目前并未提供子后台服务。要新增该功能，将会消耗开发资源和人力。 ​" at bounding box center [1416, 666] width 235 height 33
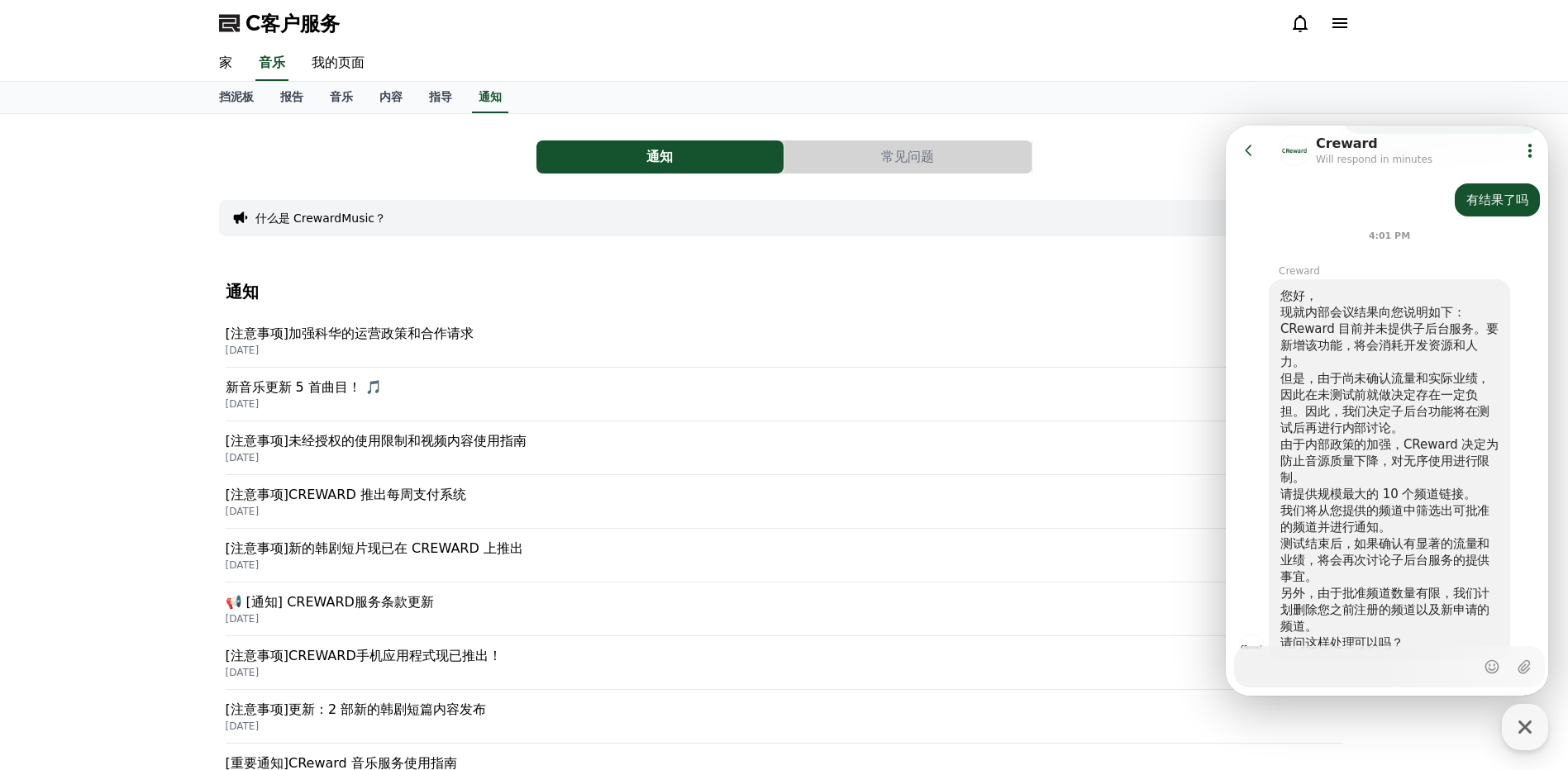
scroll to position [2162, 0]
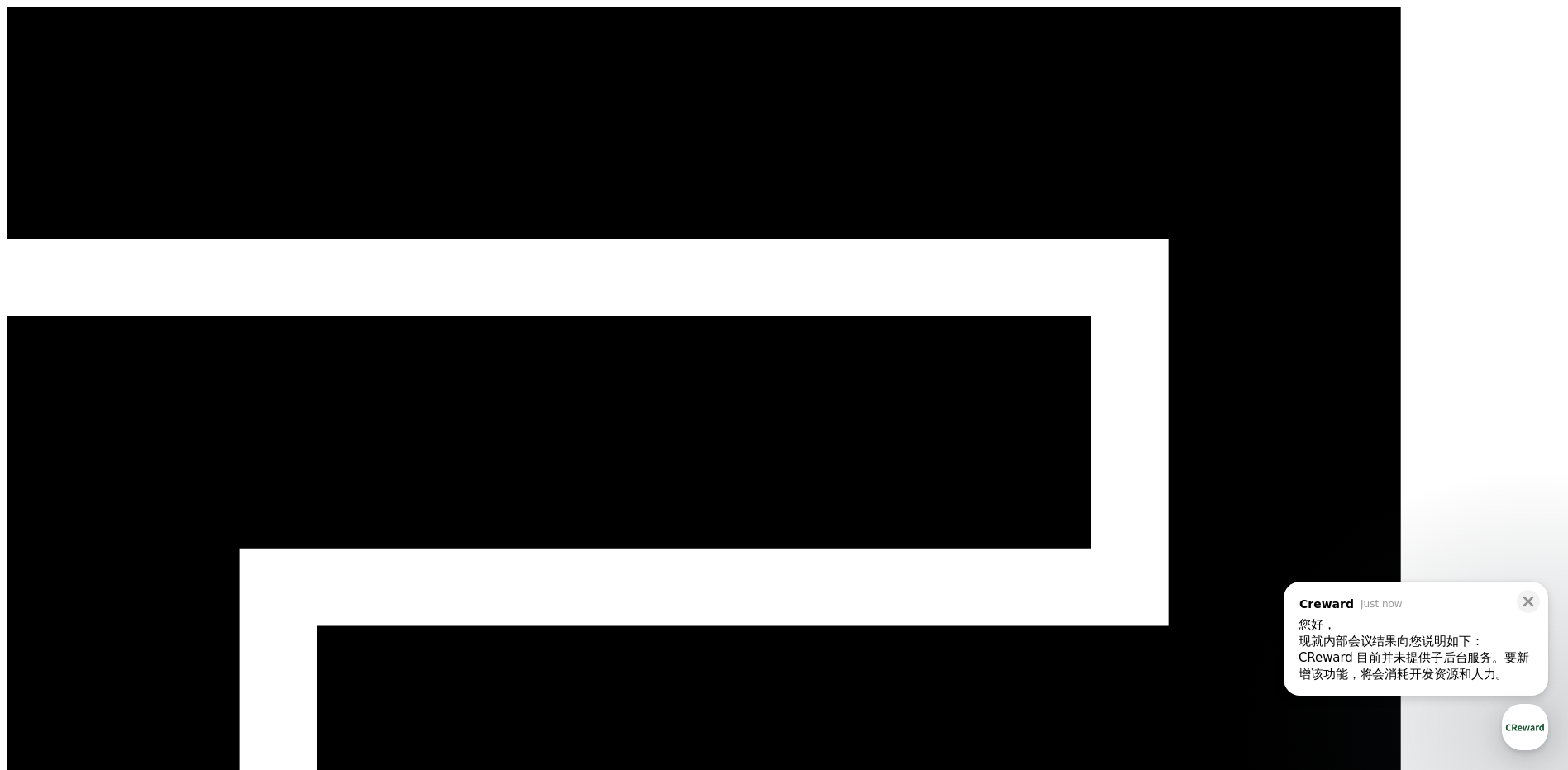
select select "**********"
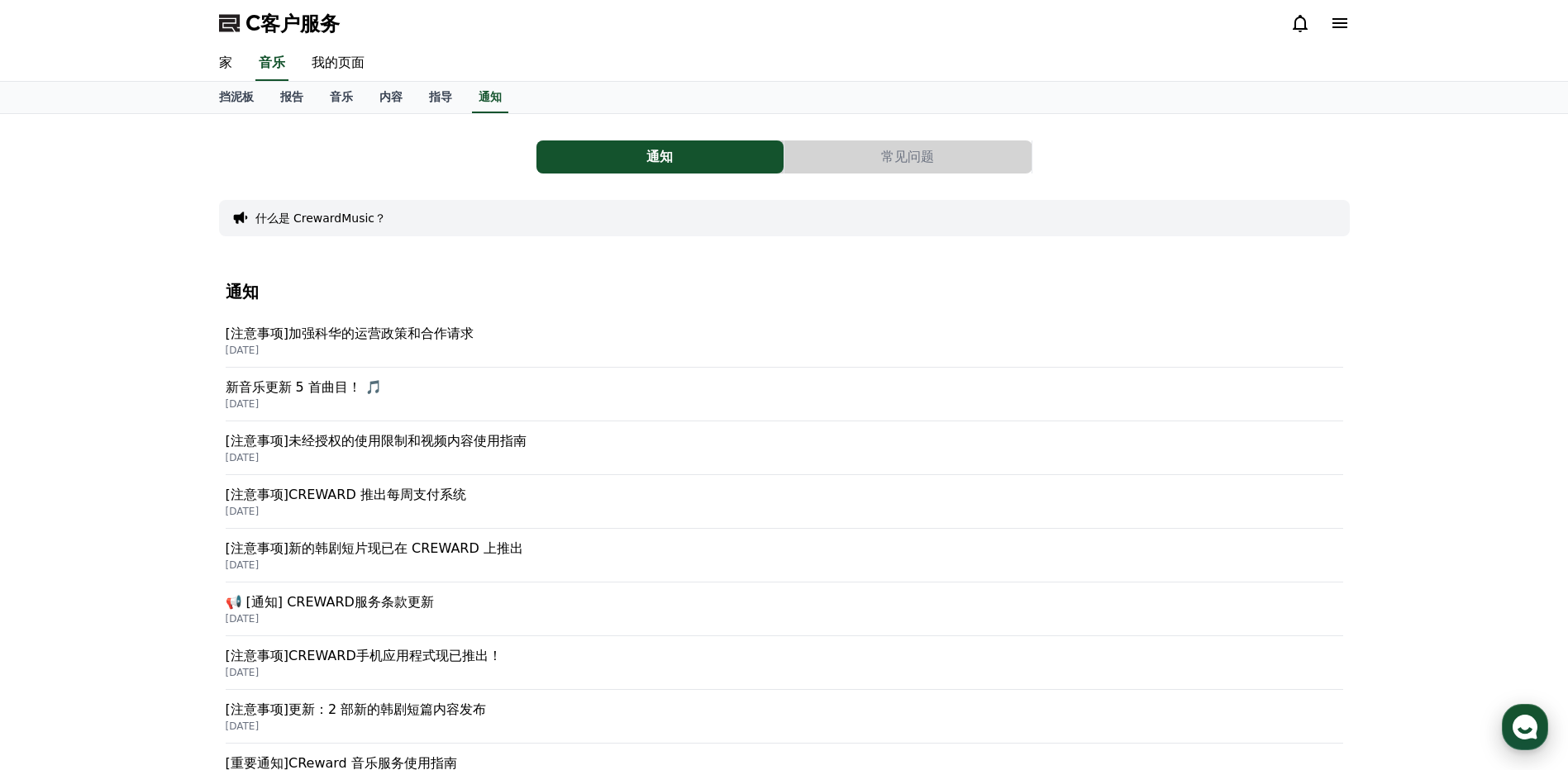
click at [1525, 708] on div "button" at bounding box center [1524, 726] width 46 height 46
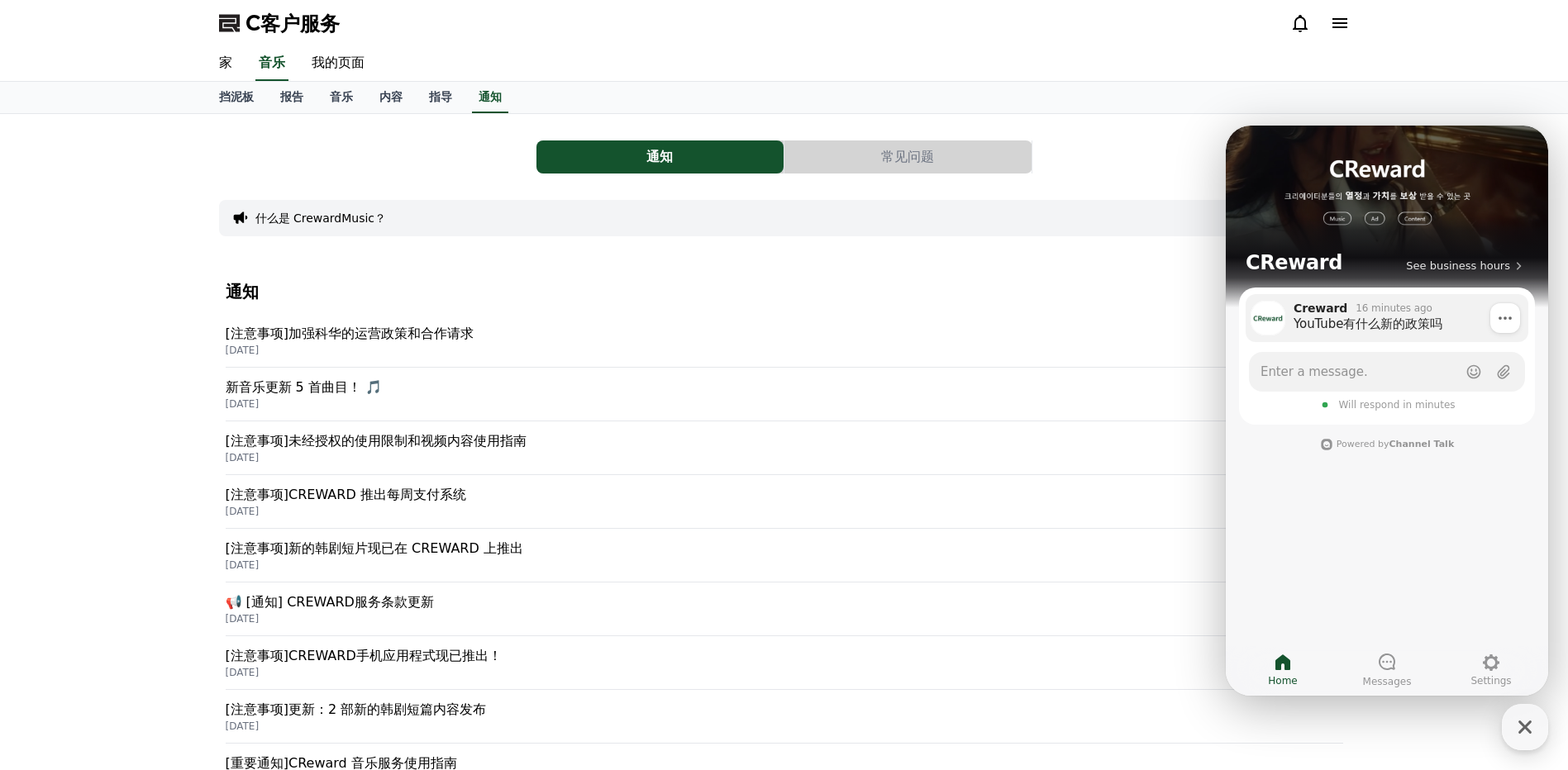
click at [1382, 321] on div "YouTube有什么新的政策吗" at bounding box center [1405, 324] width 223 height 16
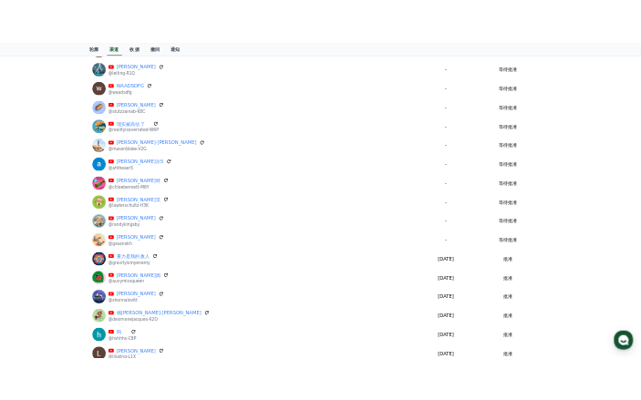
scroll to position [3399, 0]
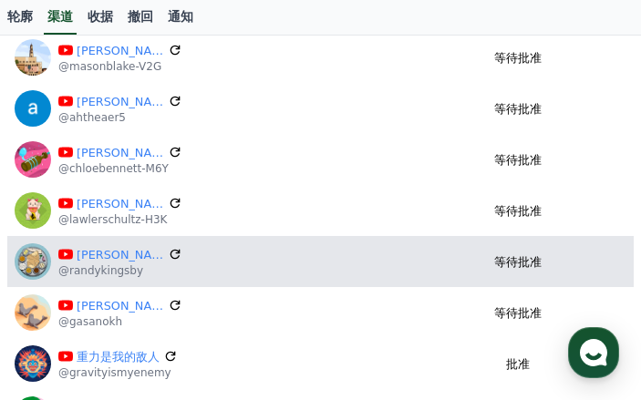
click at [205, 266] on div "[PERSON_NAME] @randykingsby" at bounding box center [204, 261] width 379 height 36
click at [167, 252] on icon at bounding box center [175, 254] width 16 height 16
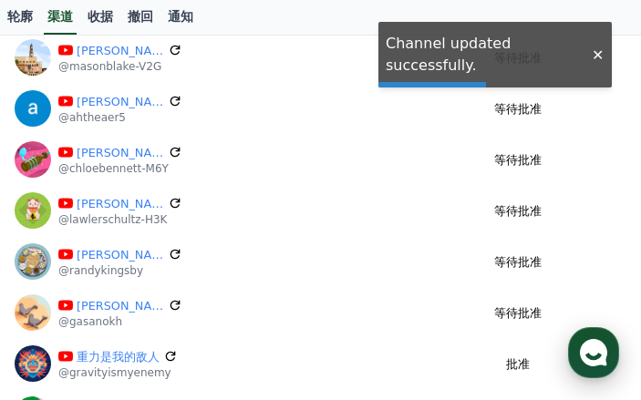
click at [586, 348] on use "button" at bounding box center [593, 352] width 27 height 27
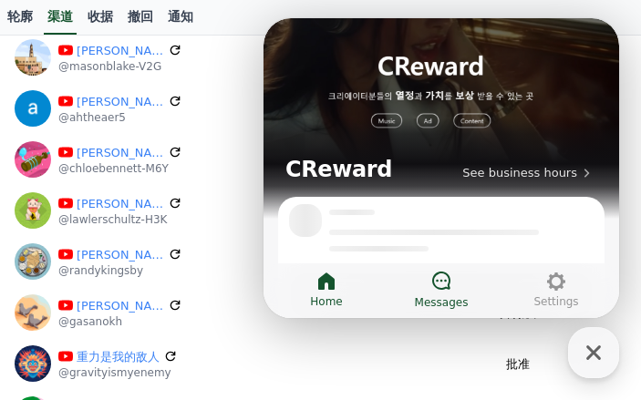
click at [447, 285] on icon at bounding box center [441, 281] width 18 height 18
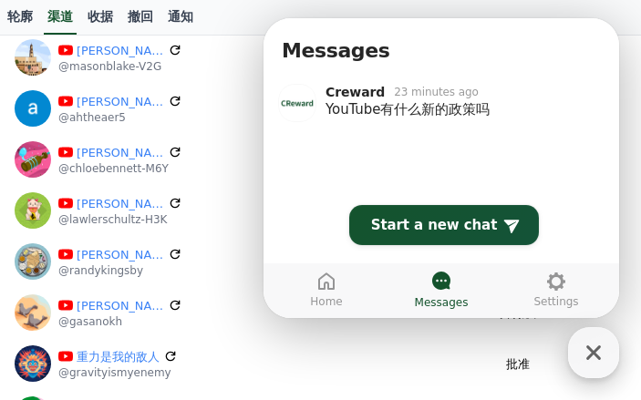
click at [597, 360] on icon "button" at bounding box center [593, 352] width 33 height 33
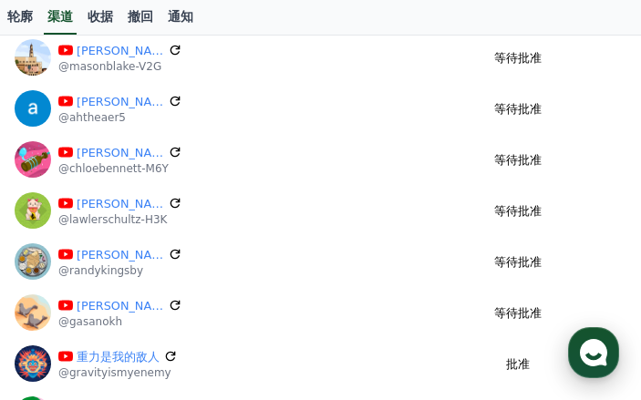
click at [596, 370] on div "button" at bounding box center [593, 352] width 51 height 51
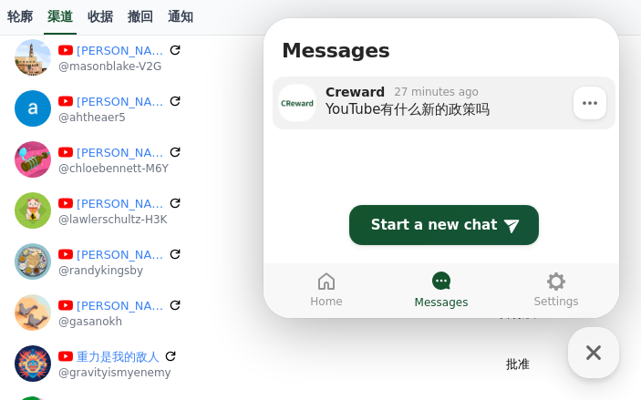
click at [491, 94] on div "Creward 27 minutes ago" at bounding box center [463, 92] width 277 height 16
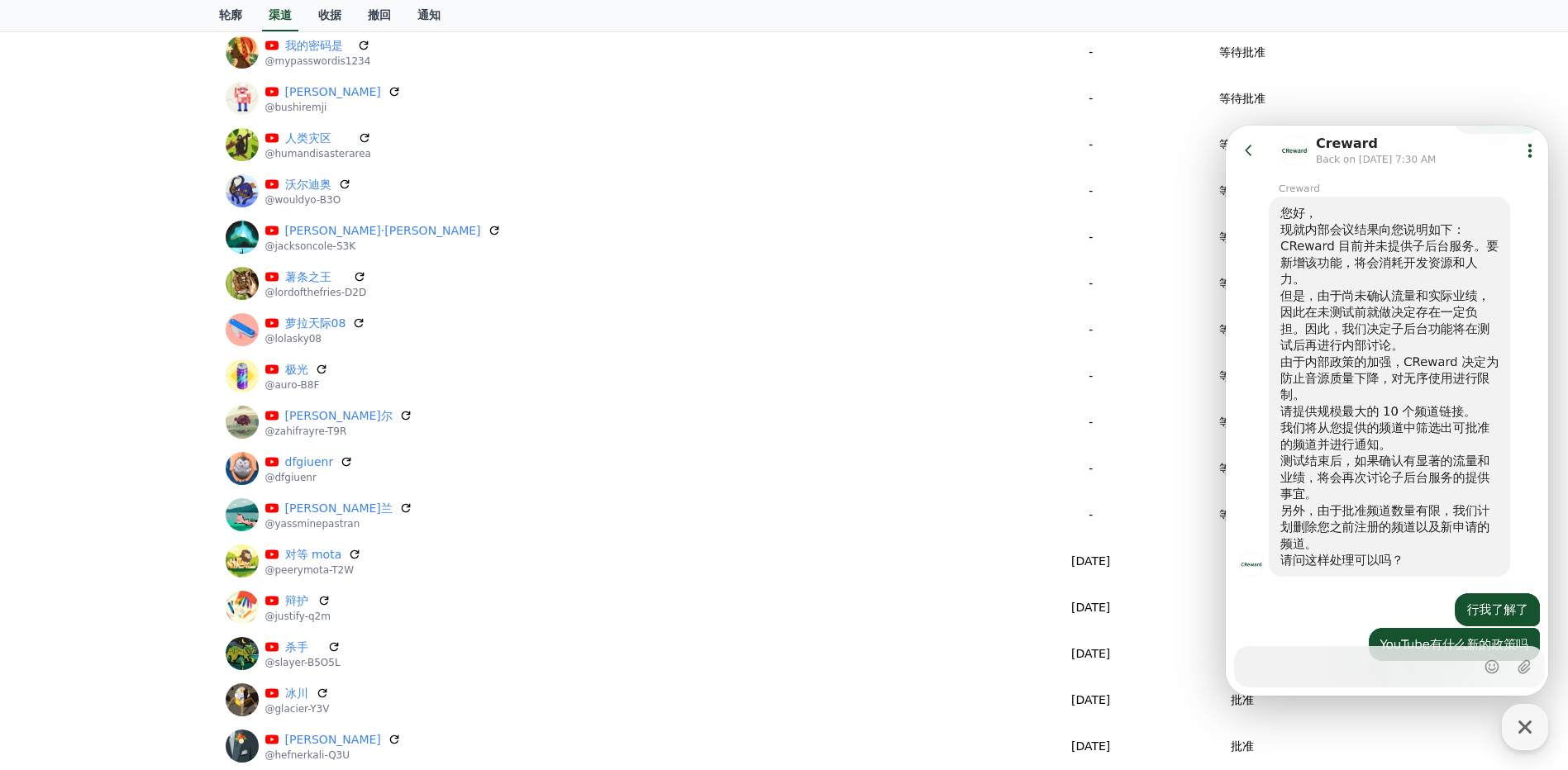
scroll to position [2162, 0]
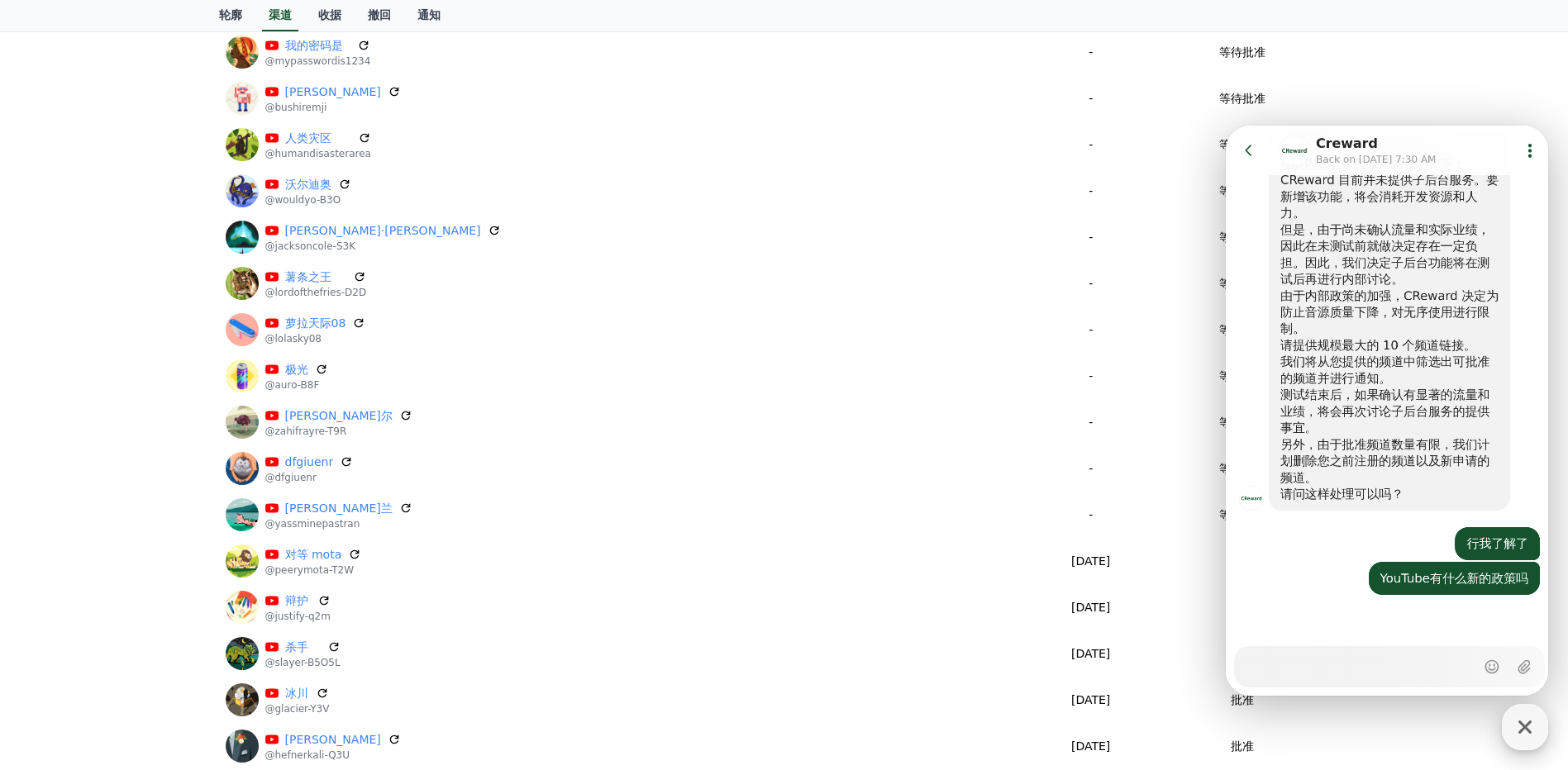
click at [1514, 716] on icon "button" at bounding box center [1524, 727] width 30 height 30
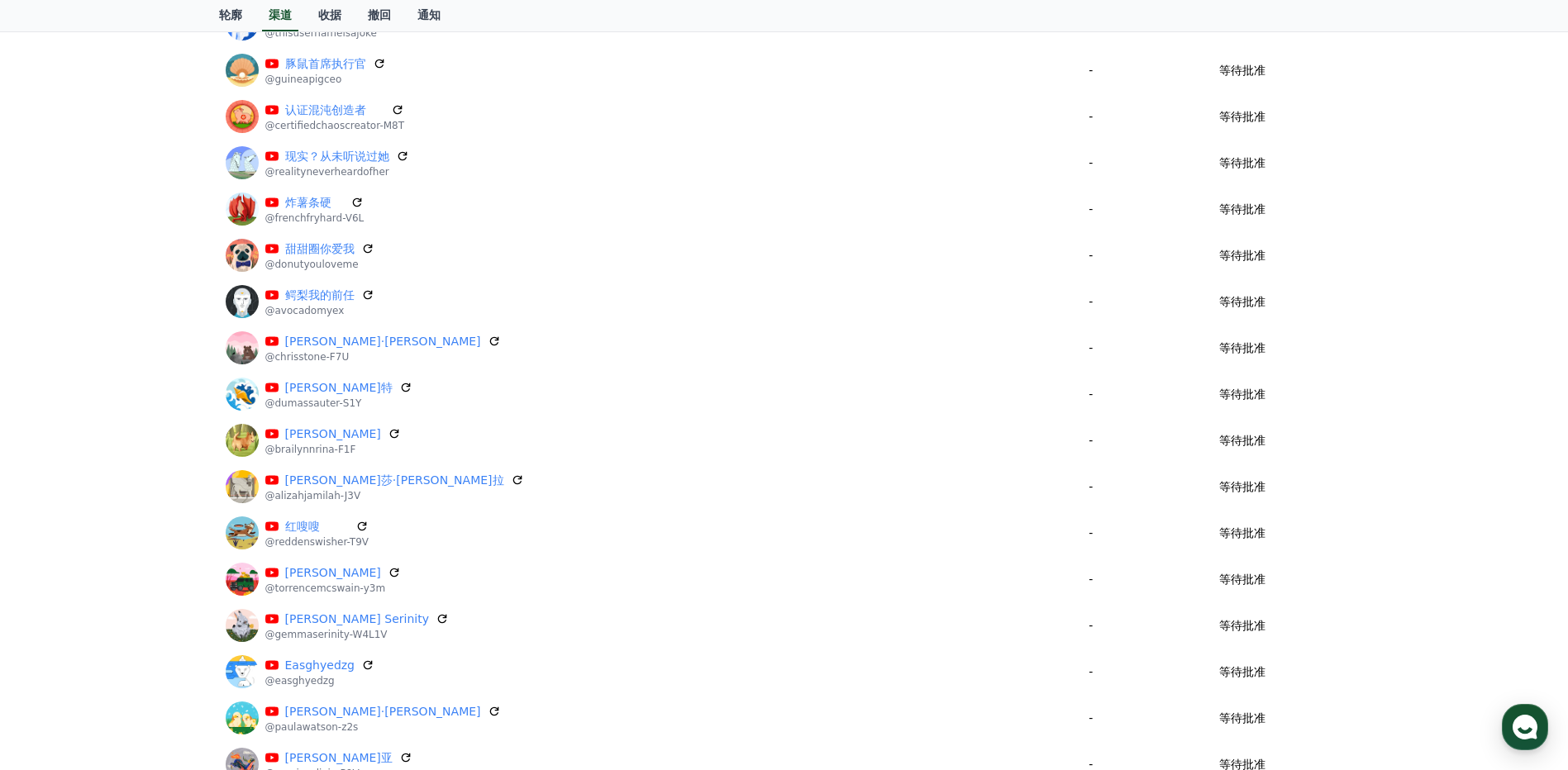
scroll to position [0, 0]
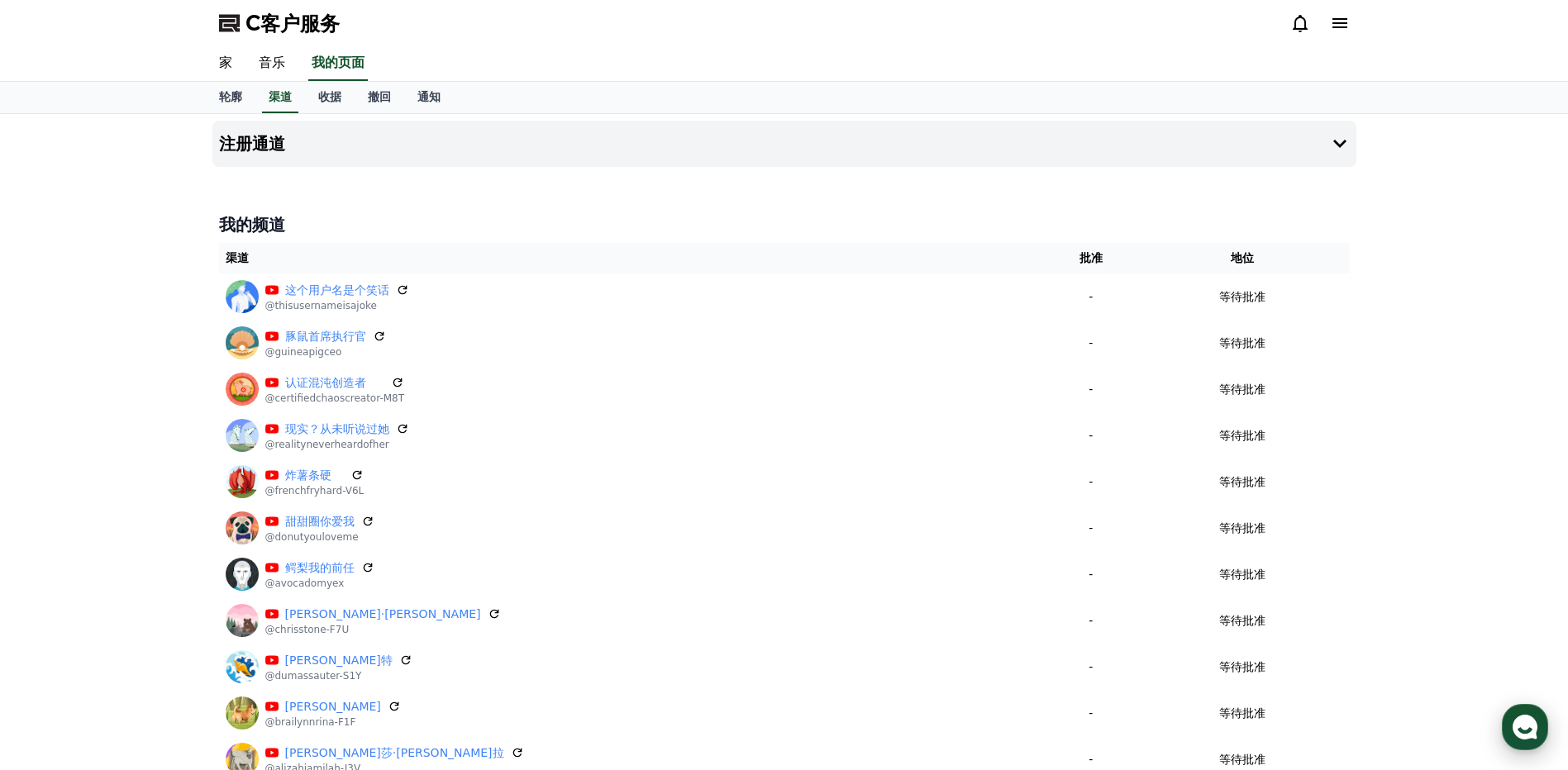
click at [1535, 731] on icon "button" at bounding box center [1524, 727] width 30 height 30
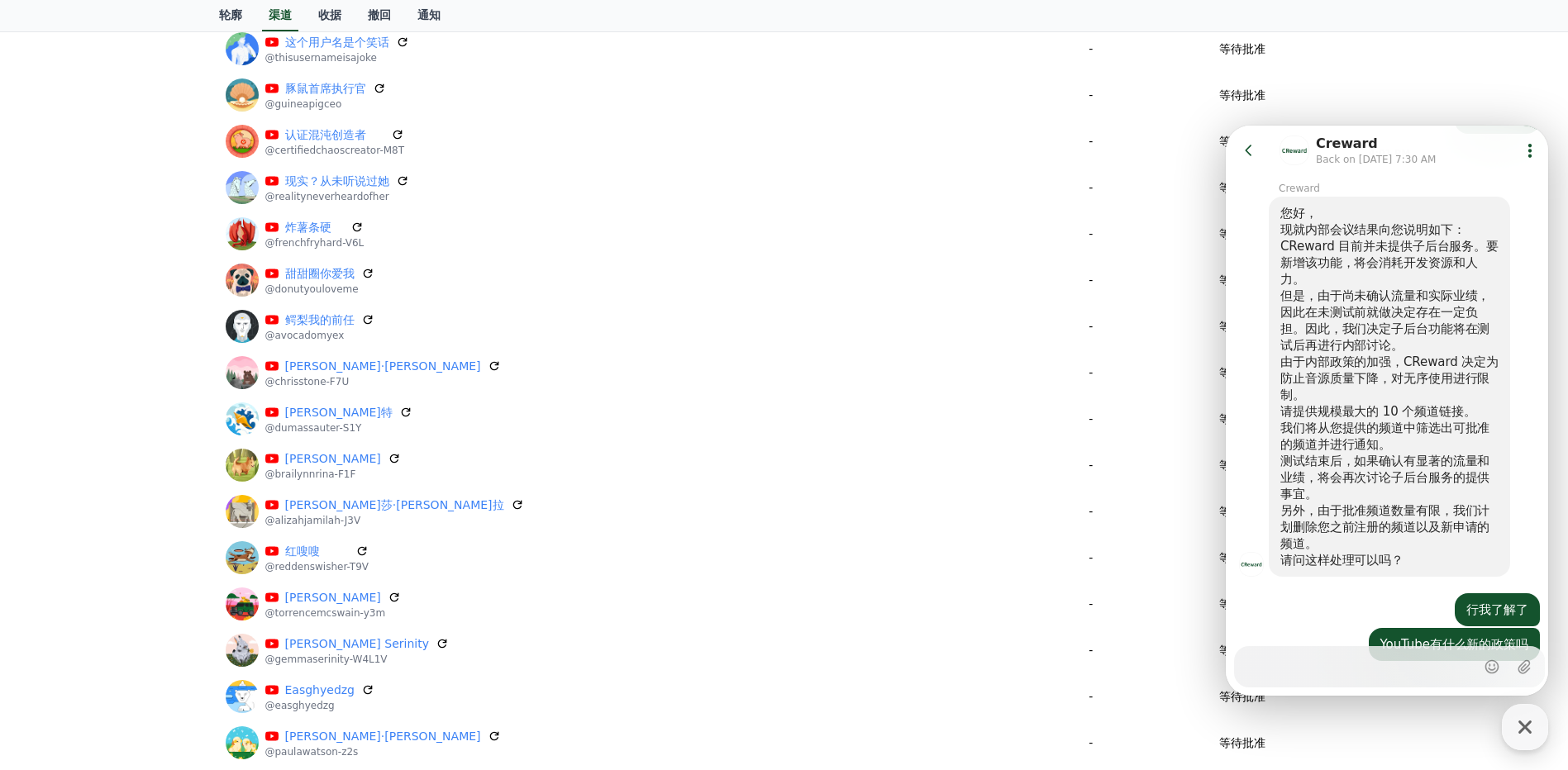
scroll to position [2162, 0]
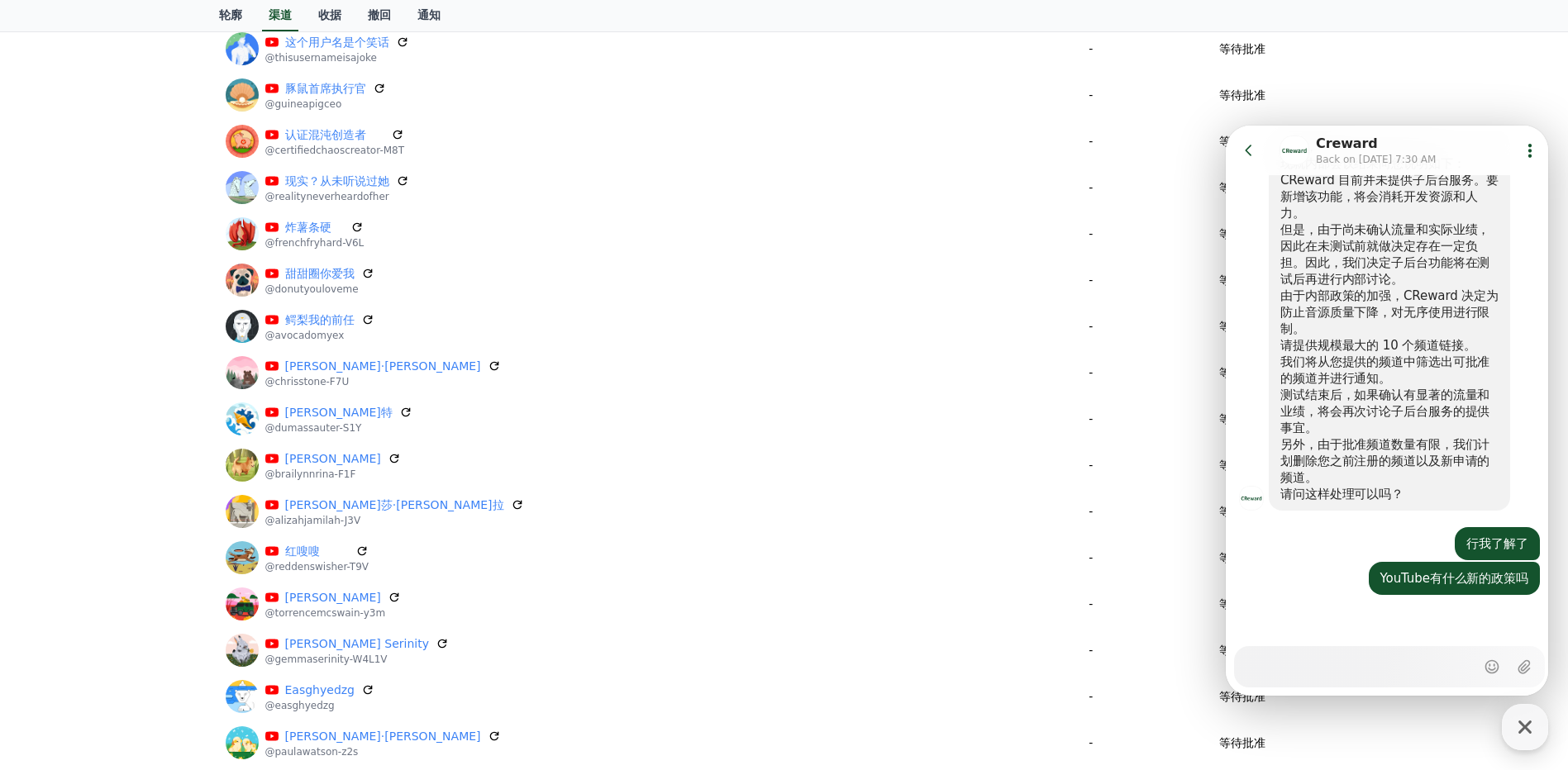
click at [1534, 731] on icon "button" at bounding box center [1524, 727] width 30 height 30
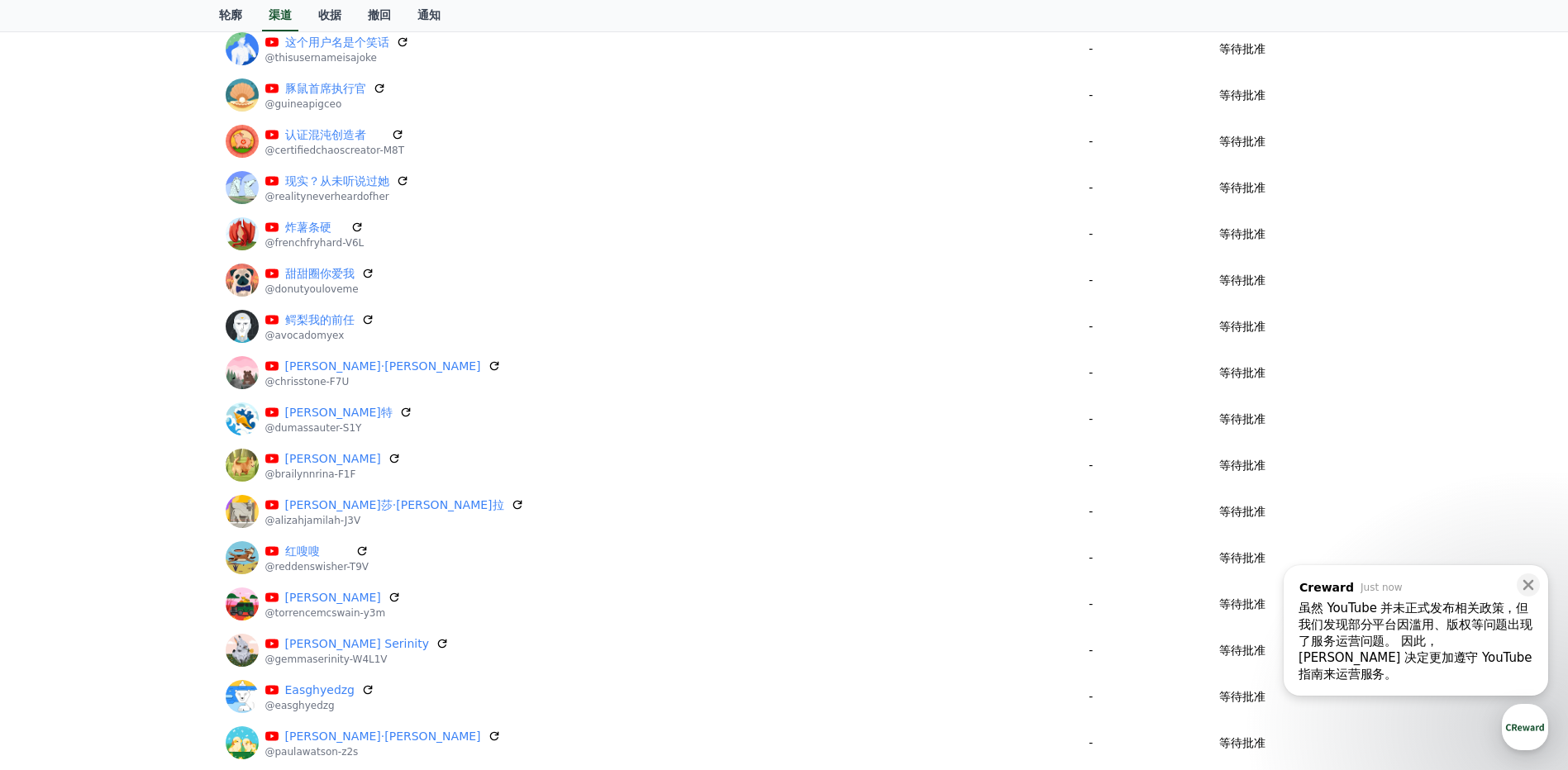
scroll to position [2324, 0]
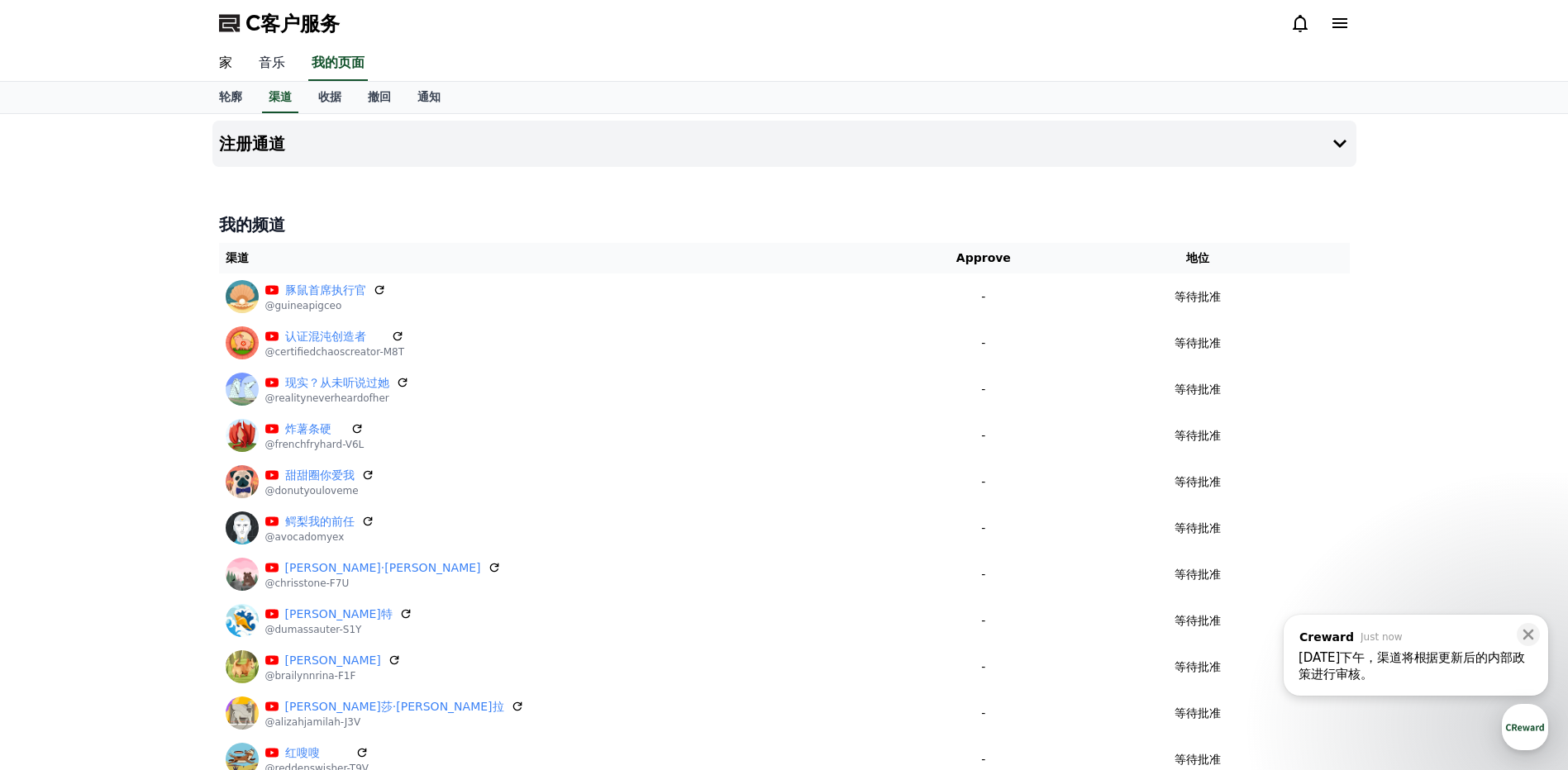
click at [278, 61] on link "音乐" at bounding box center [272, 63] width 53 height 34
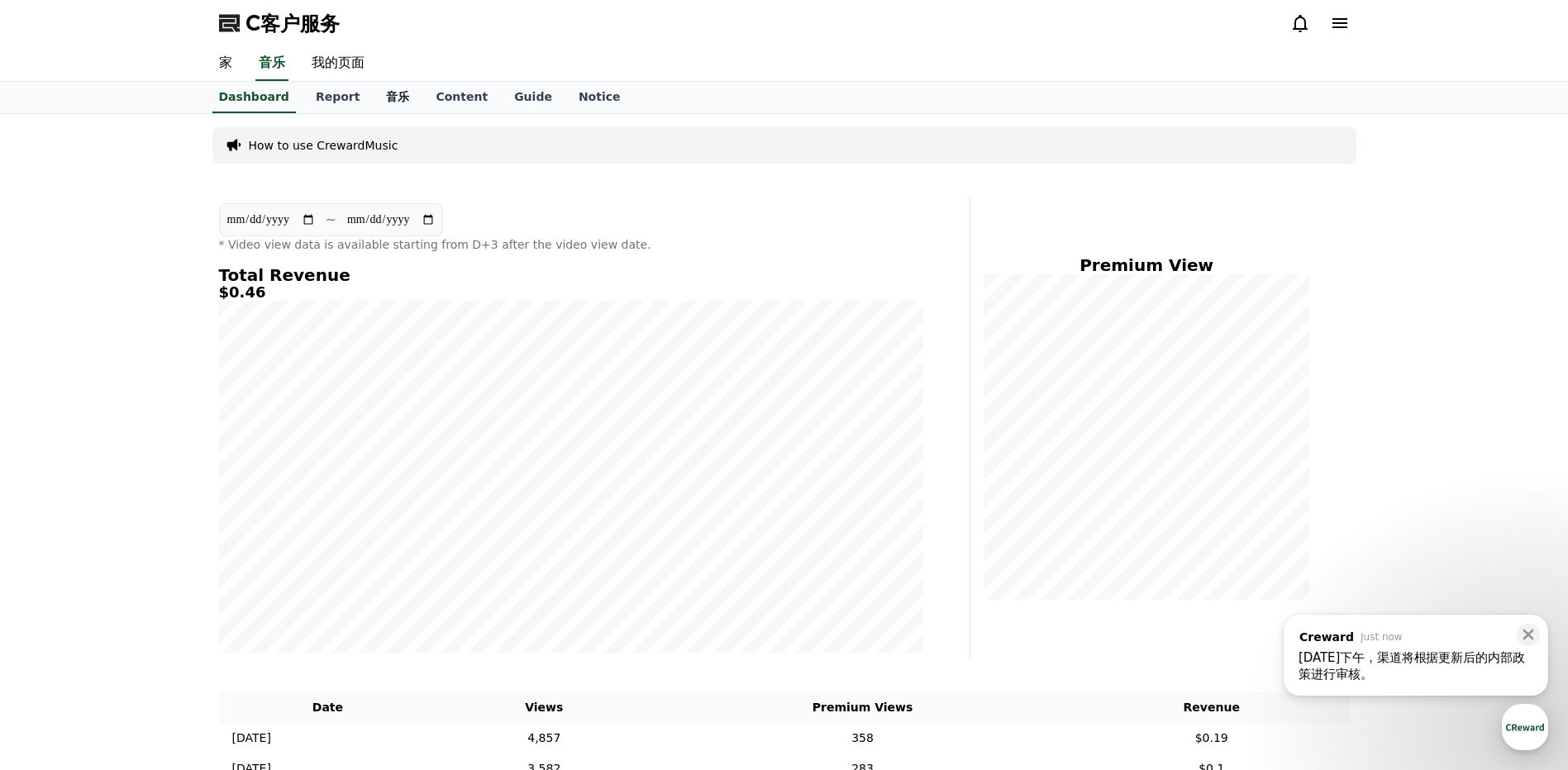
click at [390, 98] on font "音乐" at bounding box center [398, 96] width 24 height 14
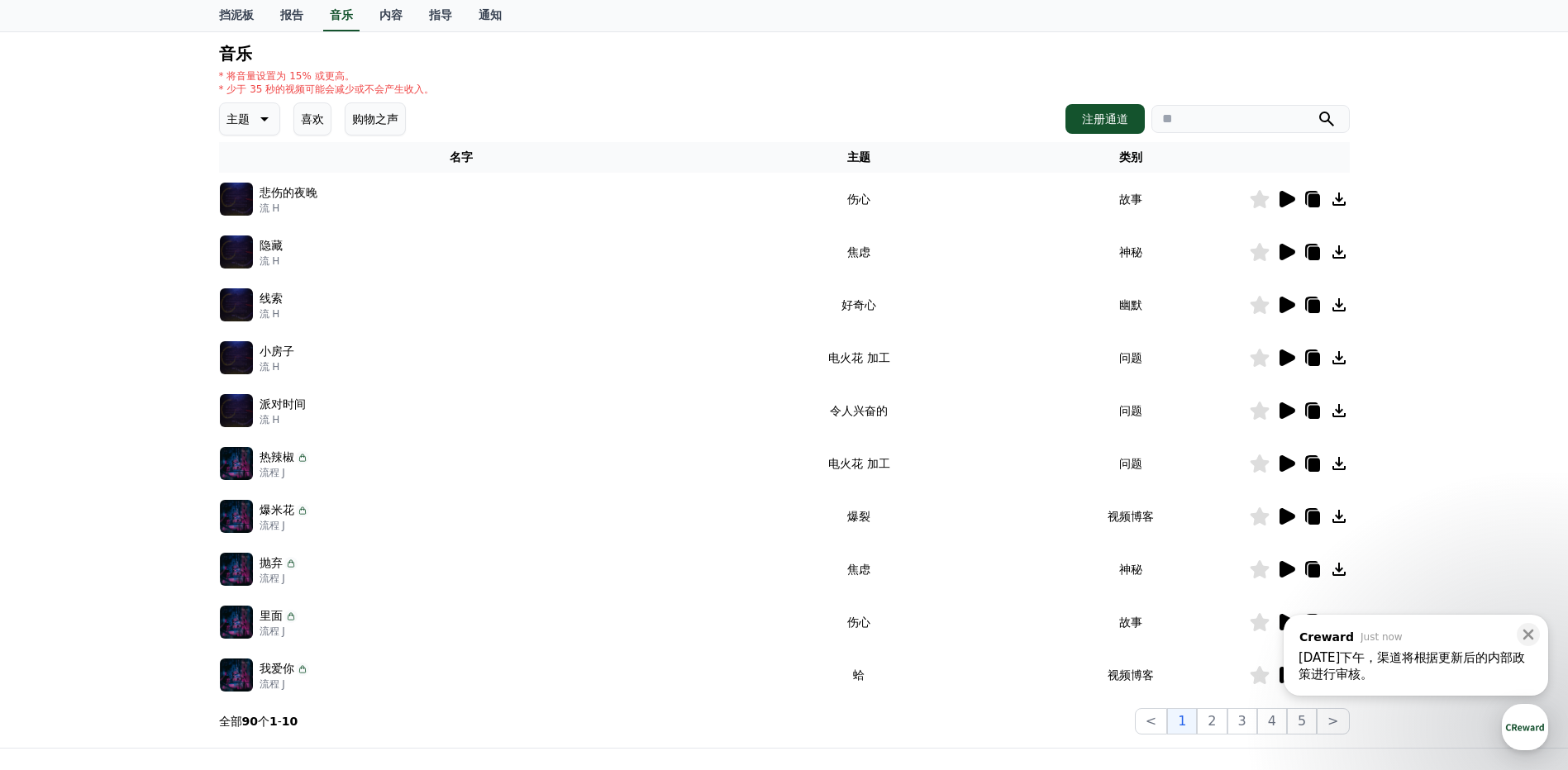
scroll to position [248, 0]
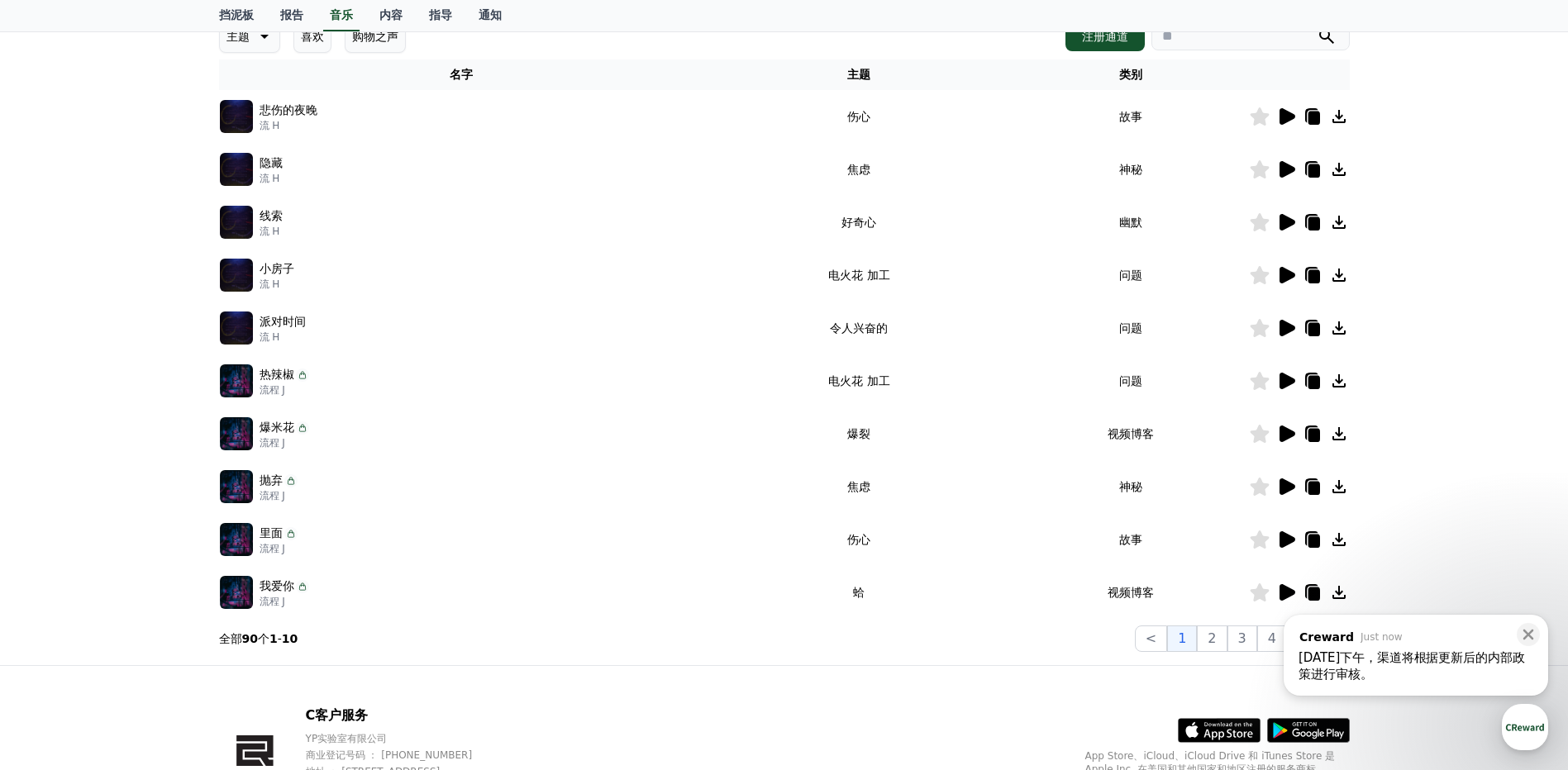
drag, startPoint x: 1309, startPoint y: 325, endPoint x: 1345, endPoint y: 378, distance: 64.1
click at [1311, 325] on icon at bounding box center [1313, 329] width 12 height 14
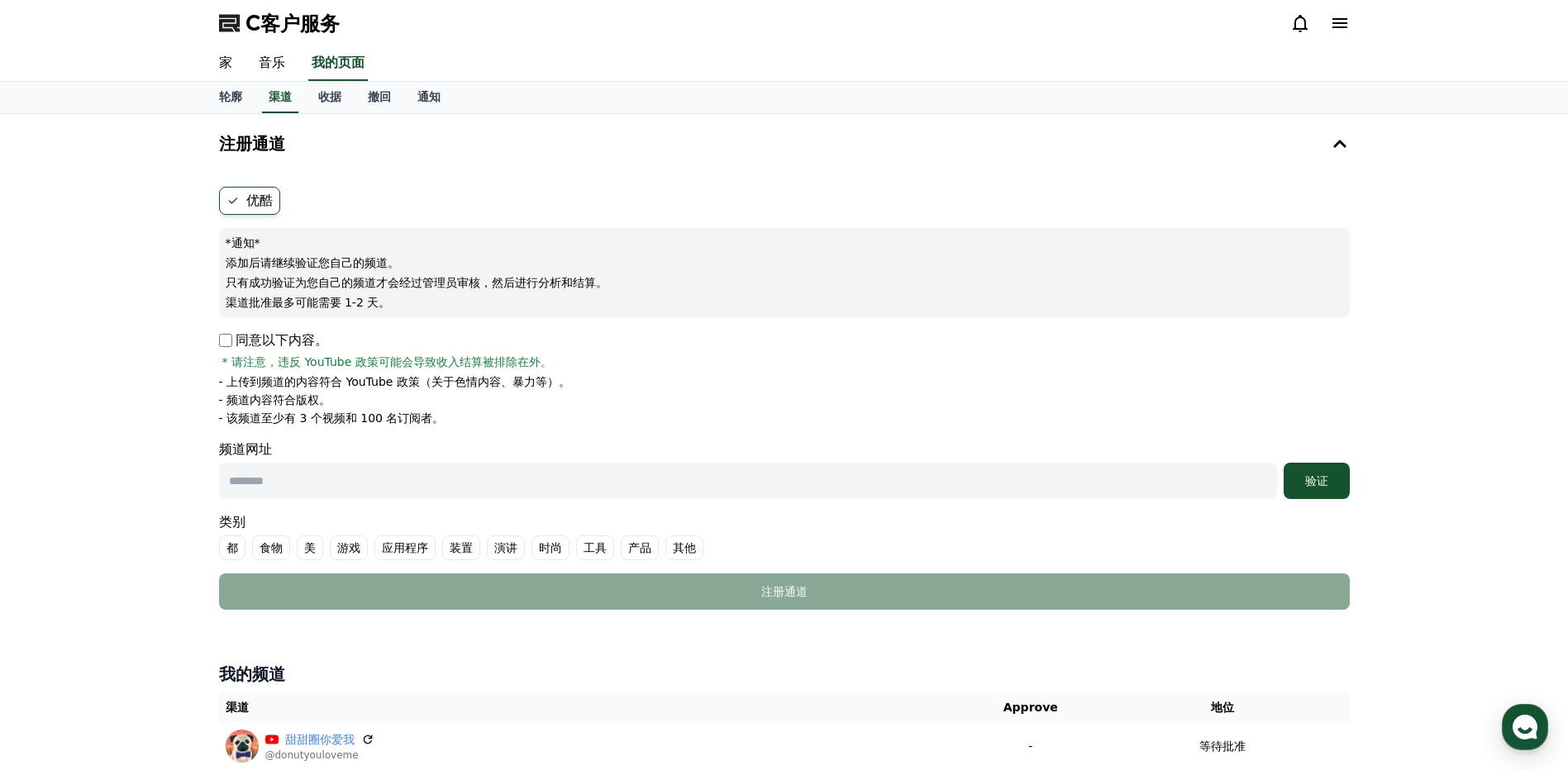
scroll to position [2296, 0]
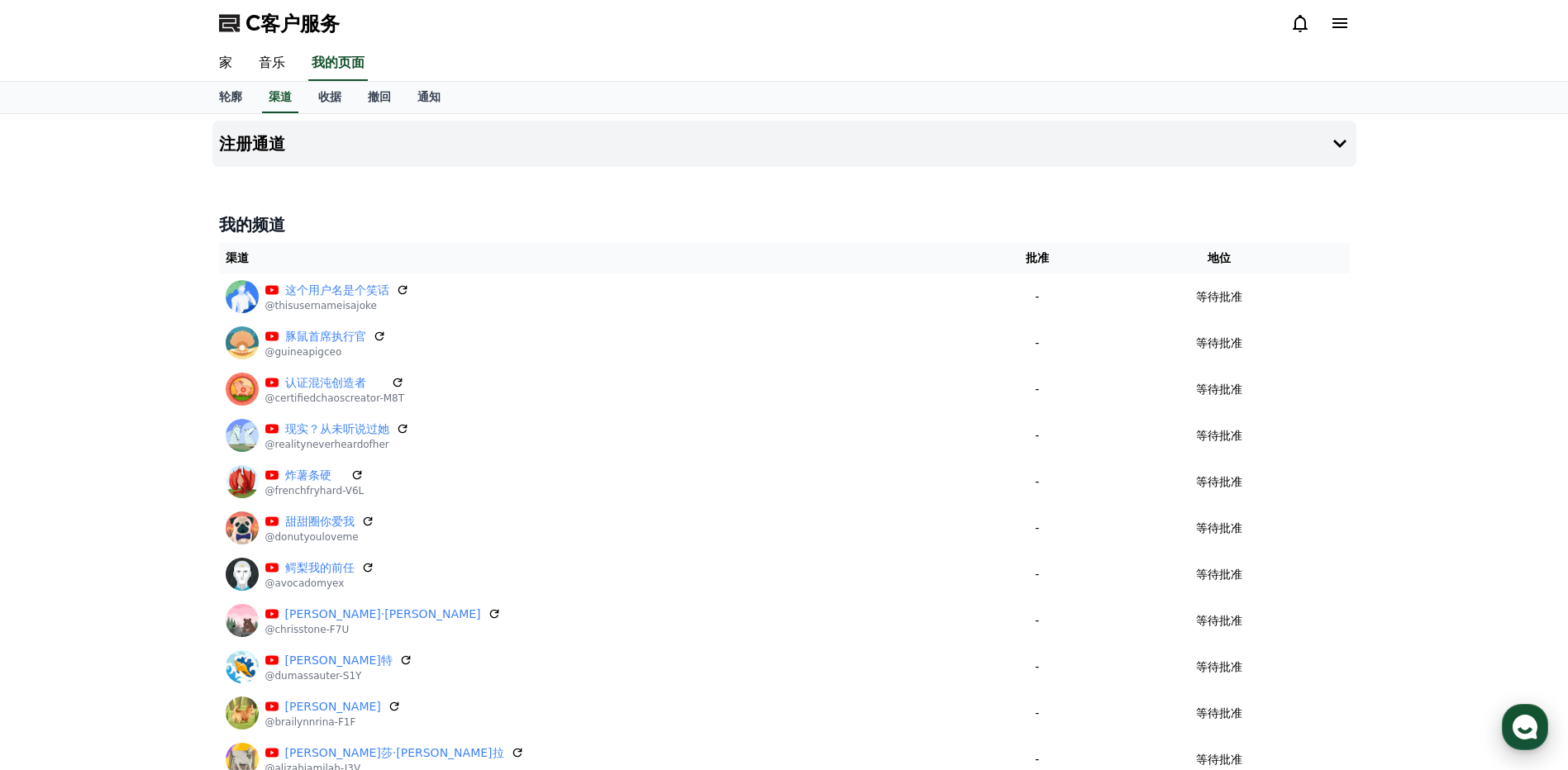
click at [1519, 711] on div "button" at bounding box center [1524, 726] width 46 height 46
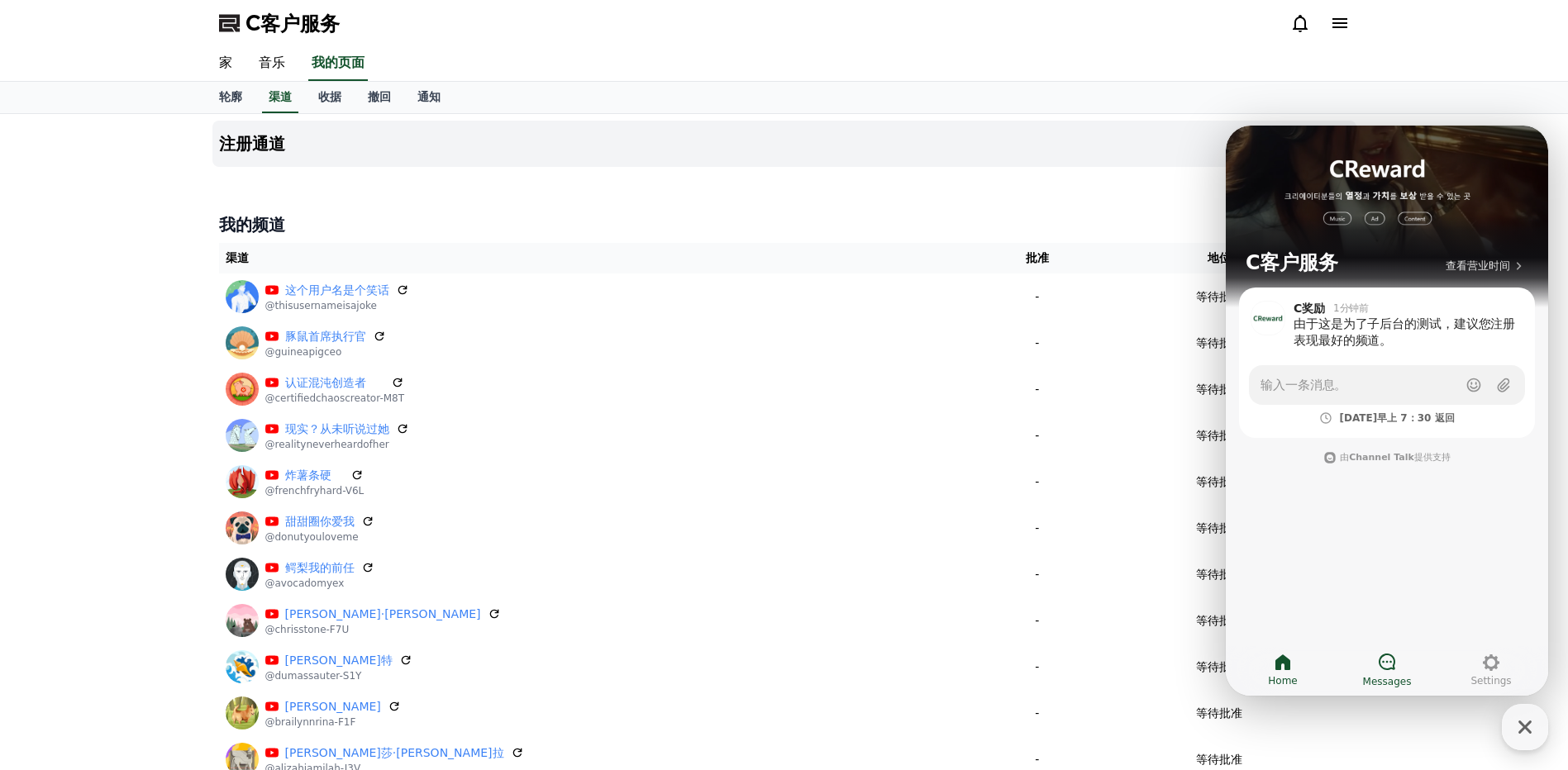
click at [1390, 665] on icon at bounding box center [1387, 662] width 20 height 20
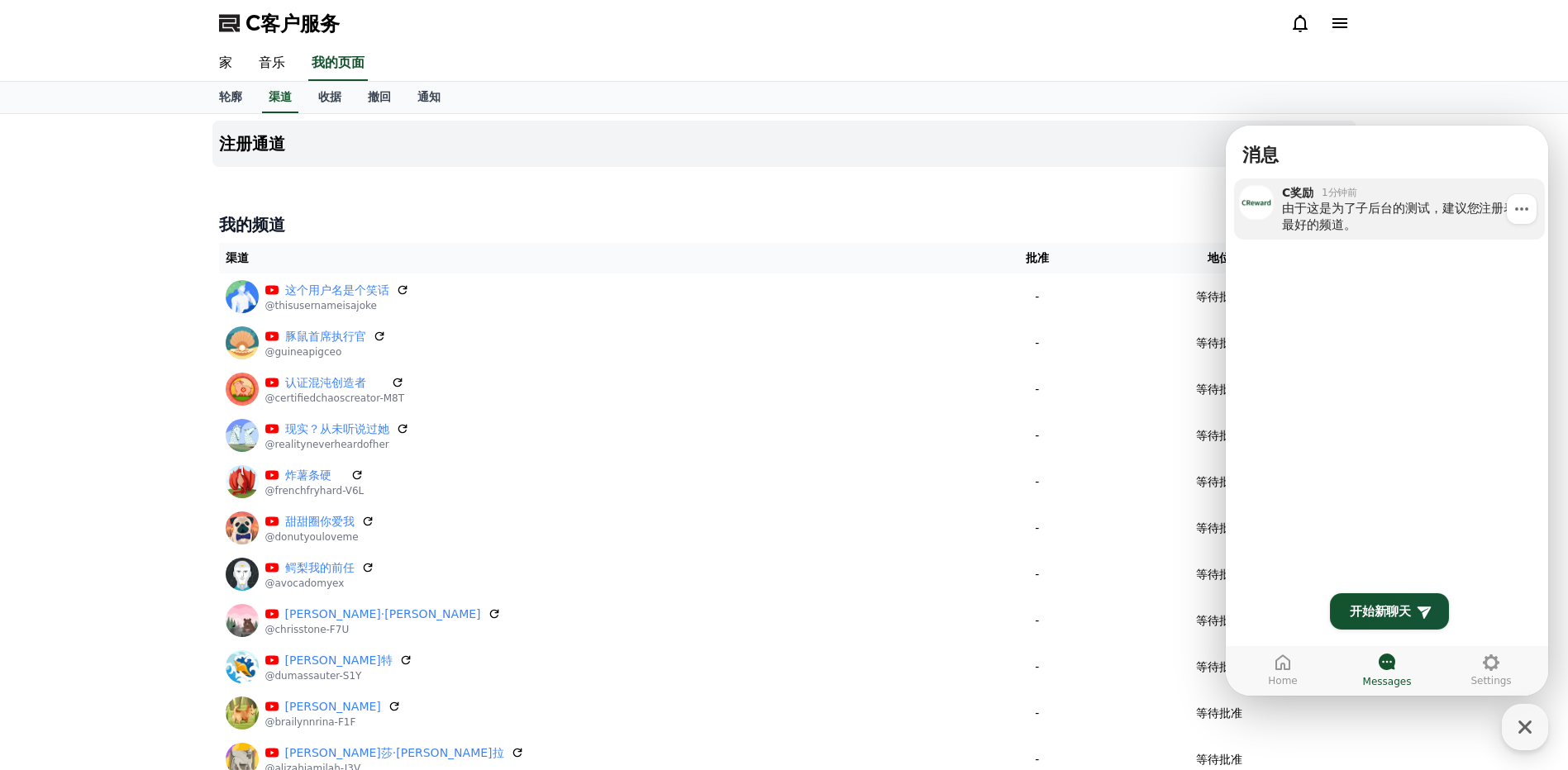
click at [1417, 219] on div "由于这是为了子后台的测试，建议您注册表现最好的频道。" at bounding box center [1407, 217] width 251 height 33
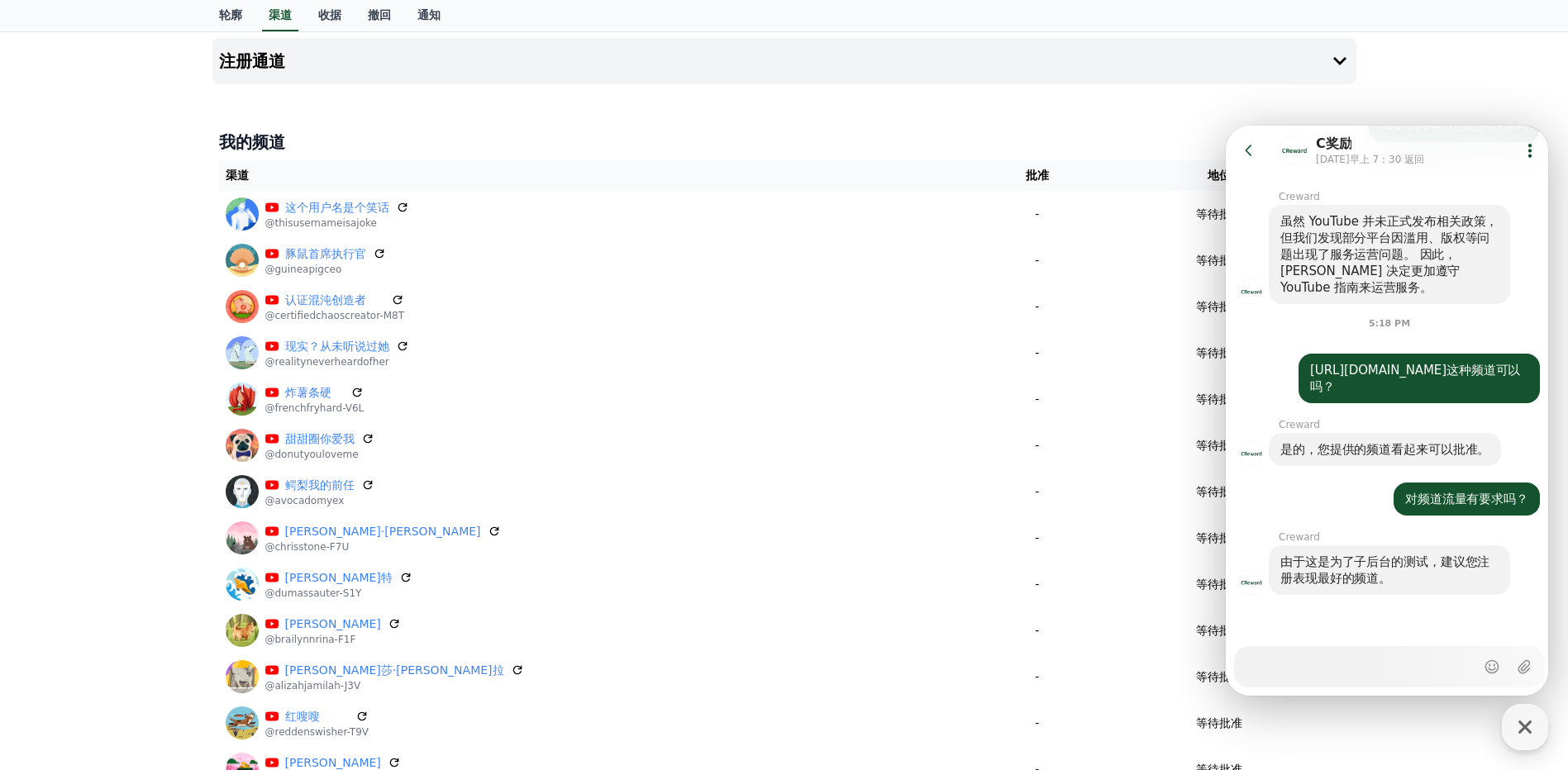
scroll to position [165, 0]
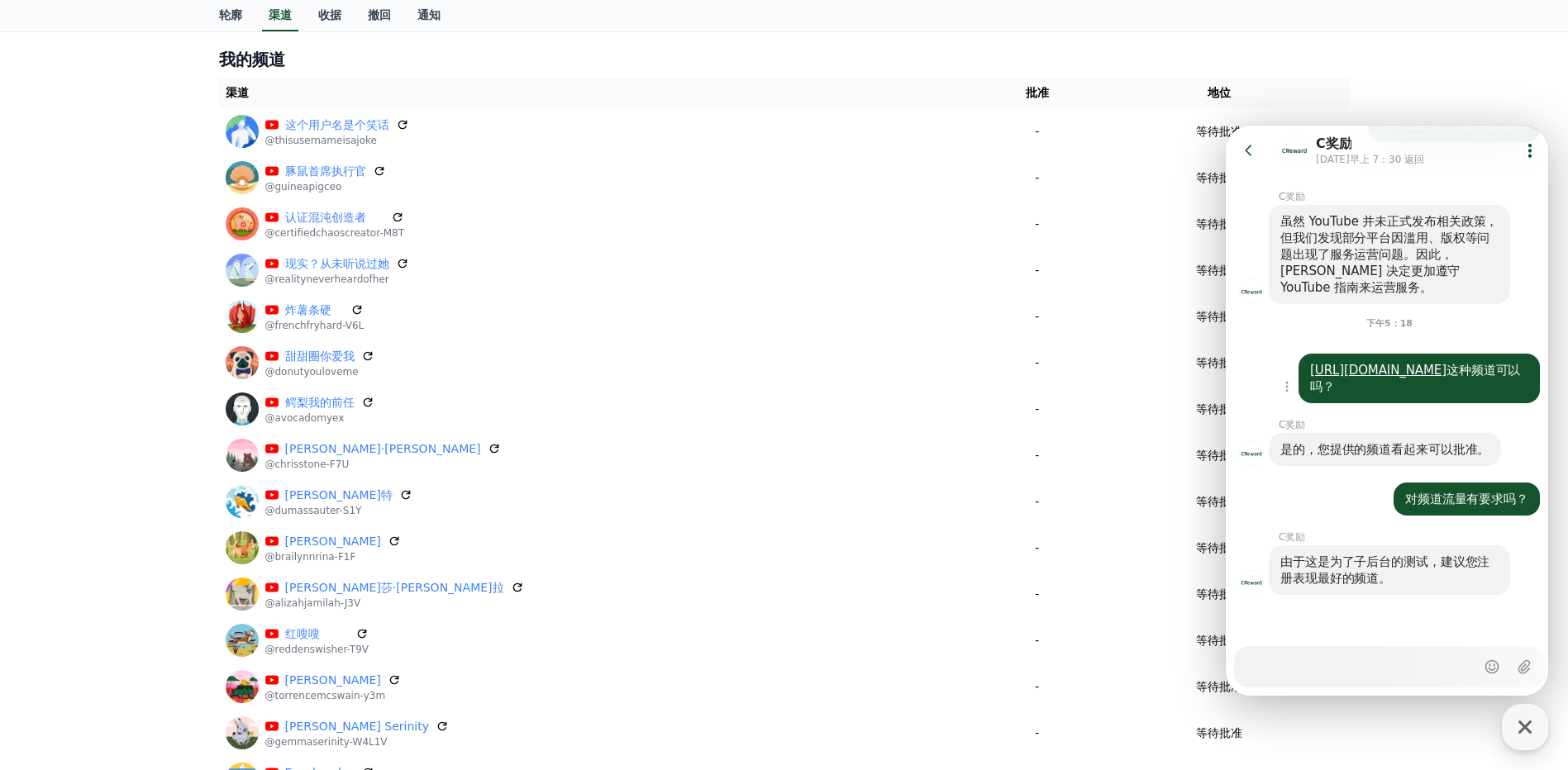
drag, startPoint x: 1347, startPoint y: 375, endPoint x: 1327, endPoint y: 374, distance: 20.0
click at [1327, 374] on link "[URL][DOMAIN_NAME]" at bounding box center [1378, 370] width 136 height 15
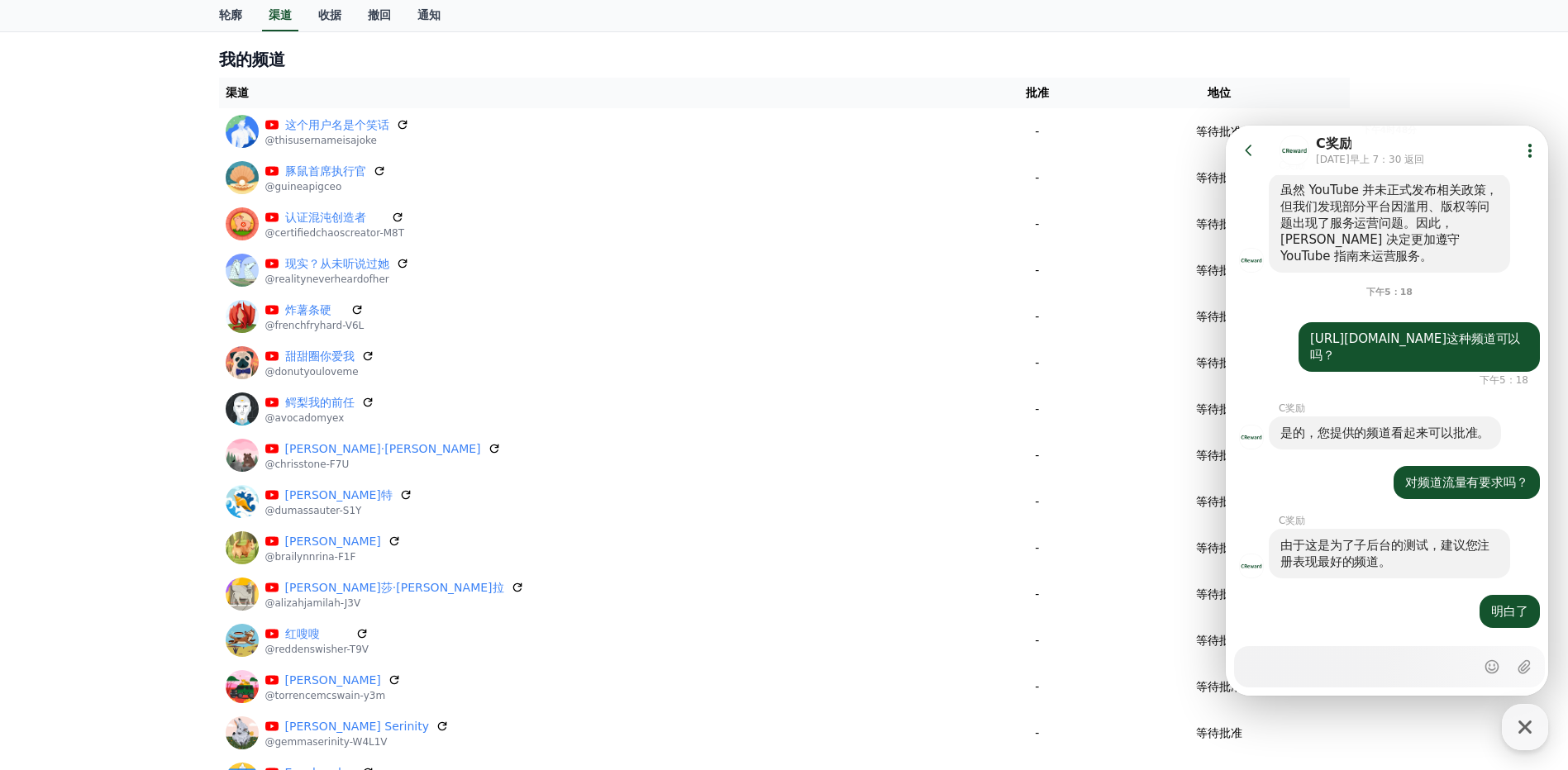
scroll to position [2351, 0]
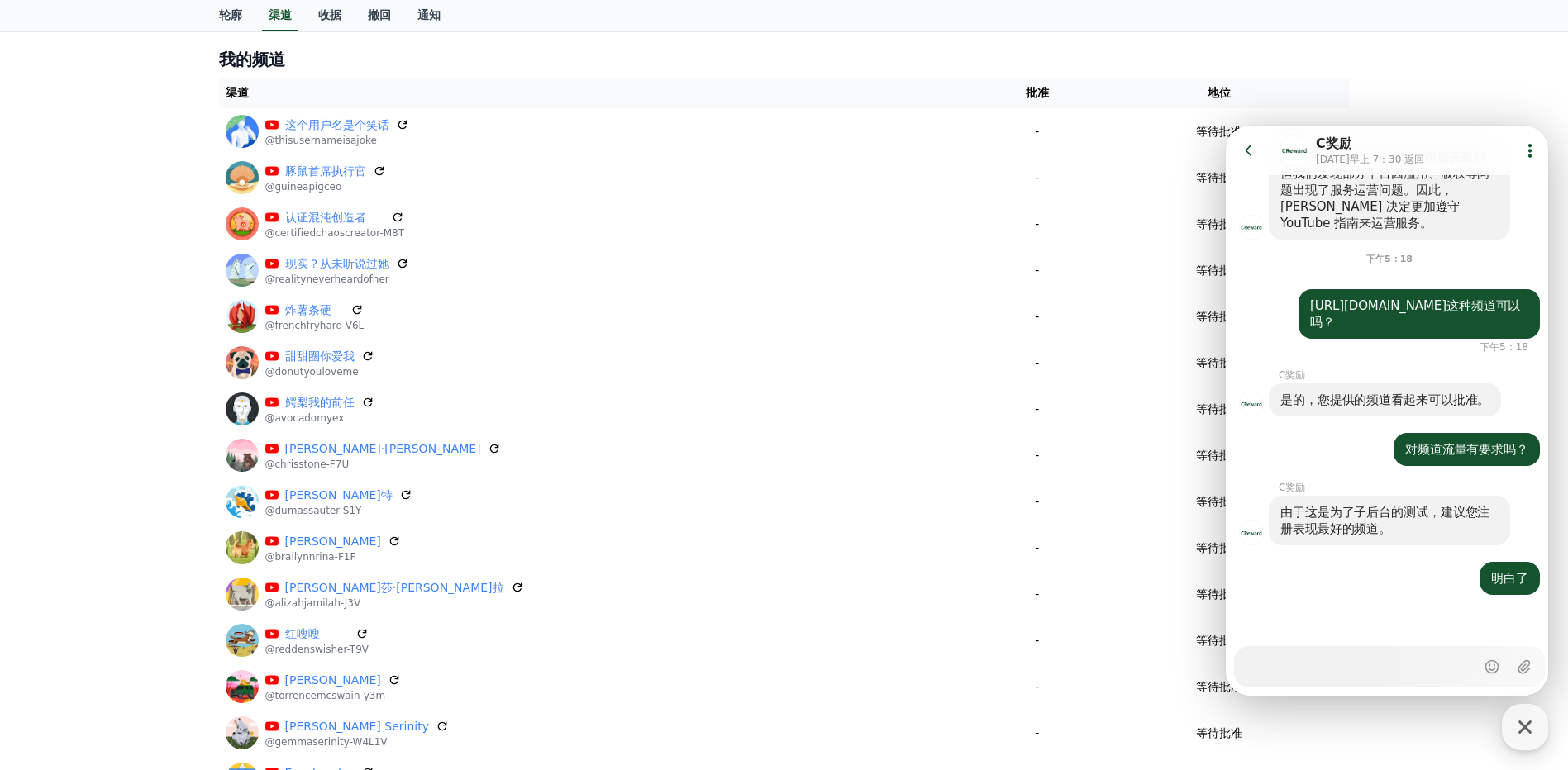
click at [1332, 51] on h4 "我的频道" at bounding box center [784, 60] width 1131 height 24
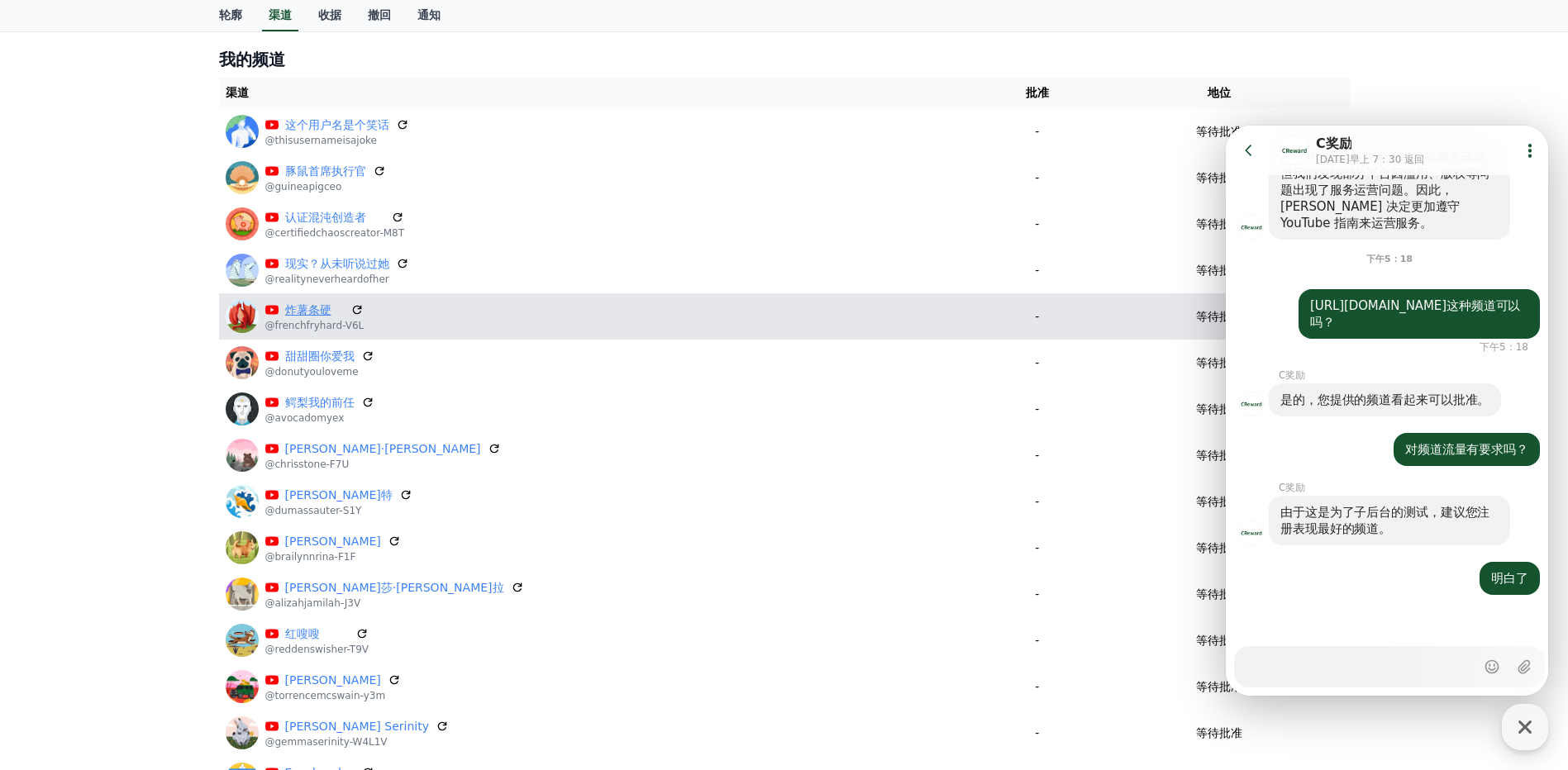
scroll to position [0, 0]
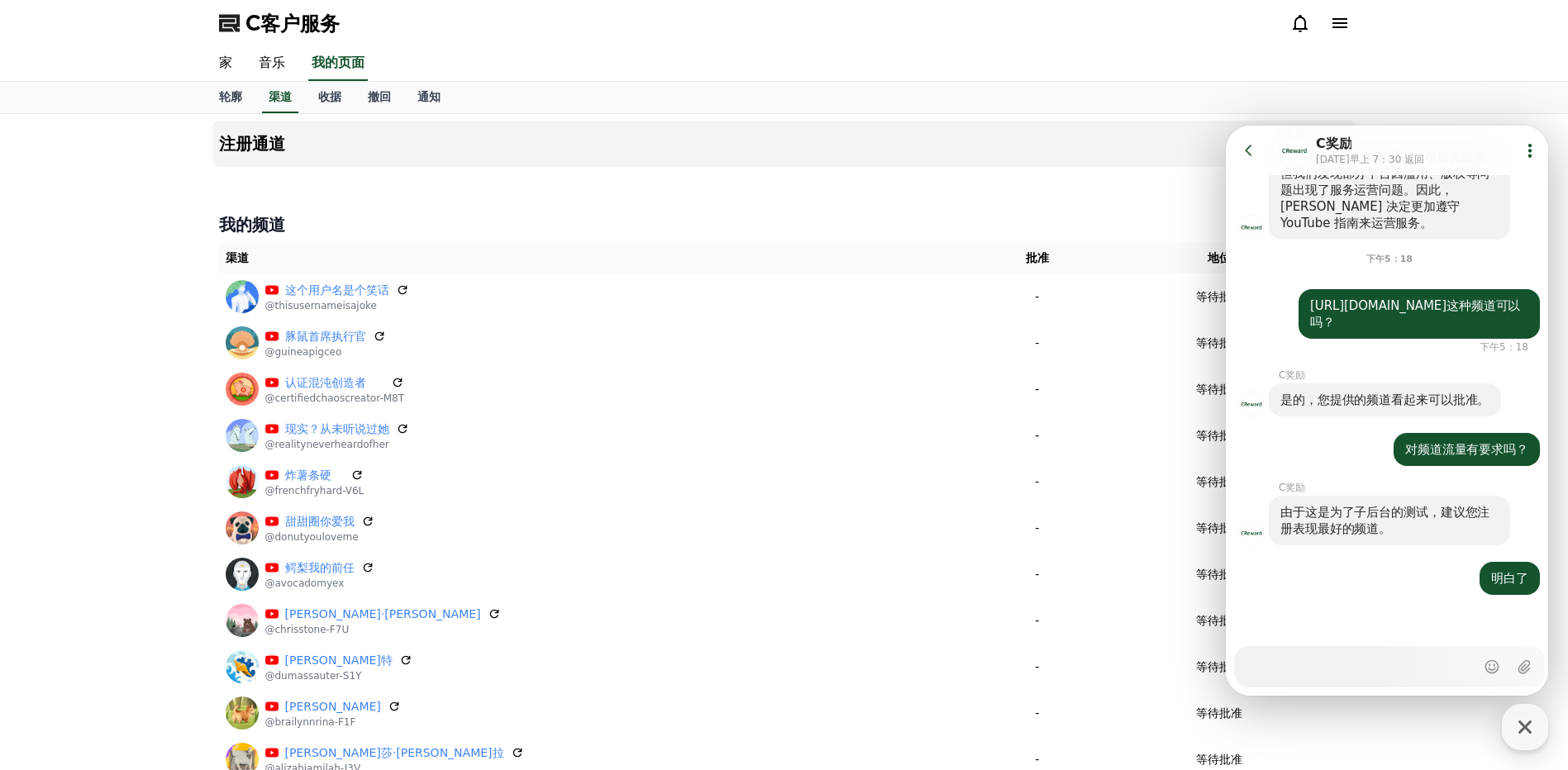
click at [1459, 76] on div "家 音乐 我的页面" at bounding box center [784, 63] width 1568 height 35
click at [1415, 102] on div "轮廓 渠道 收据 撤回 通知" at bounding box center [784, 98] width 1568 height 33
